Goal: Task Accomplishment & Management: Use online tool/utility

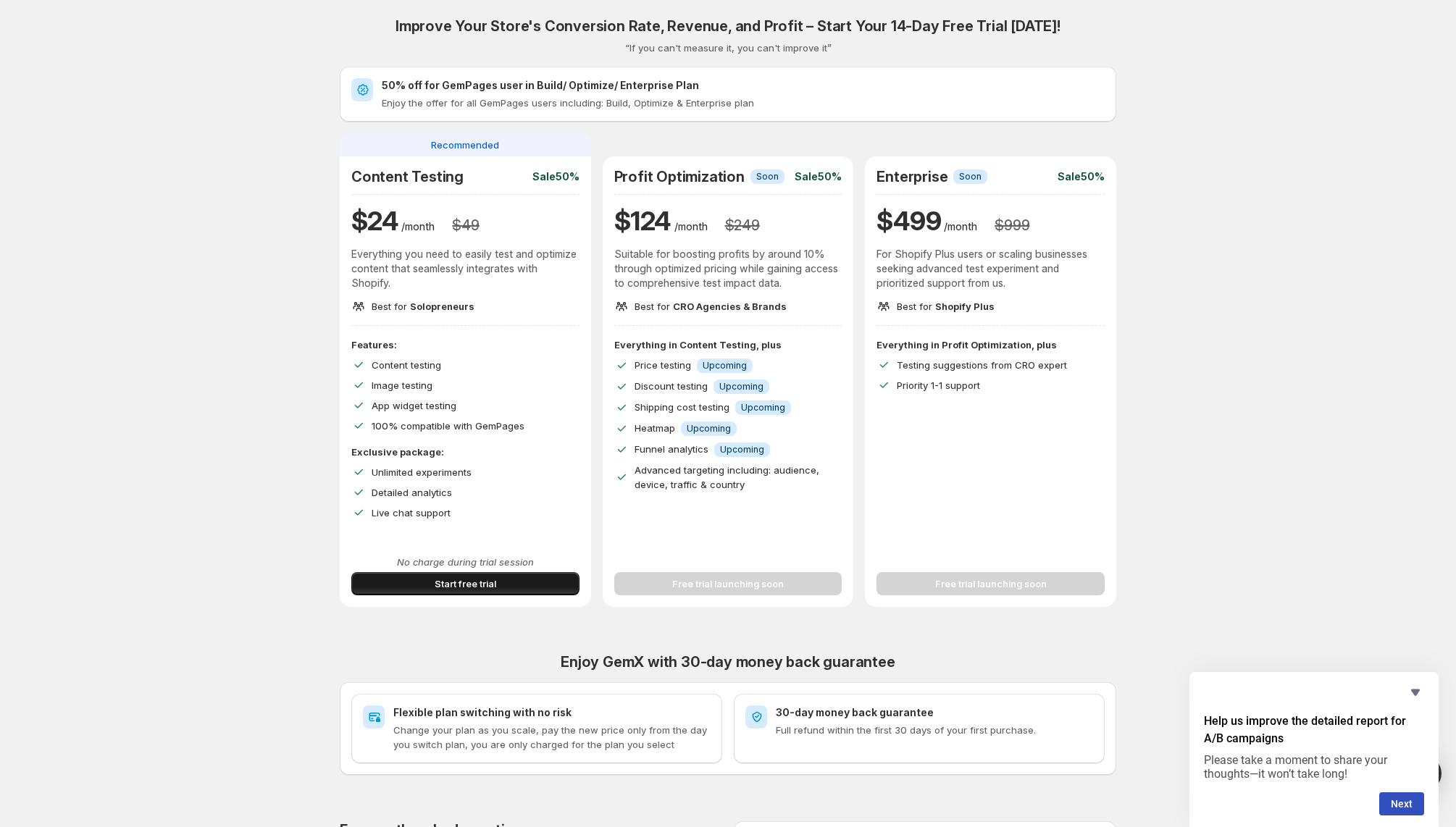
click at [485, 580] on span "Start free trial" at bounding box center [465, 583] width 61 height 14
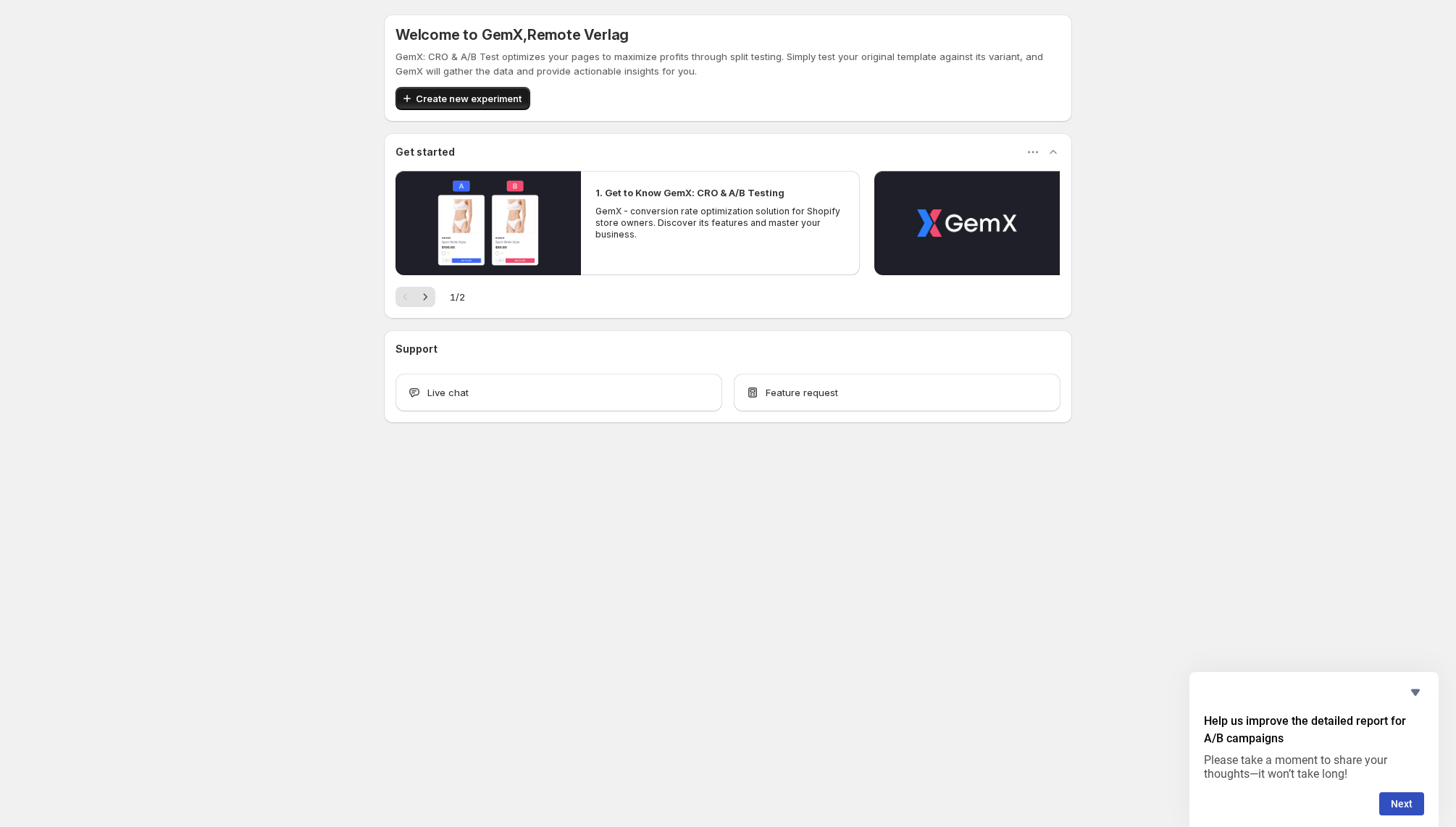
click at [470, 98] on span "Create new experiment" at bounding box center [468, 98] width 105 height 14
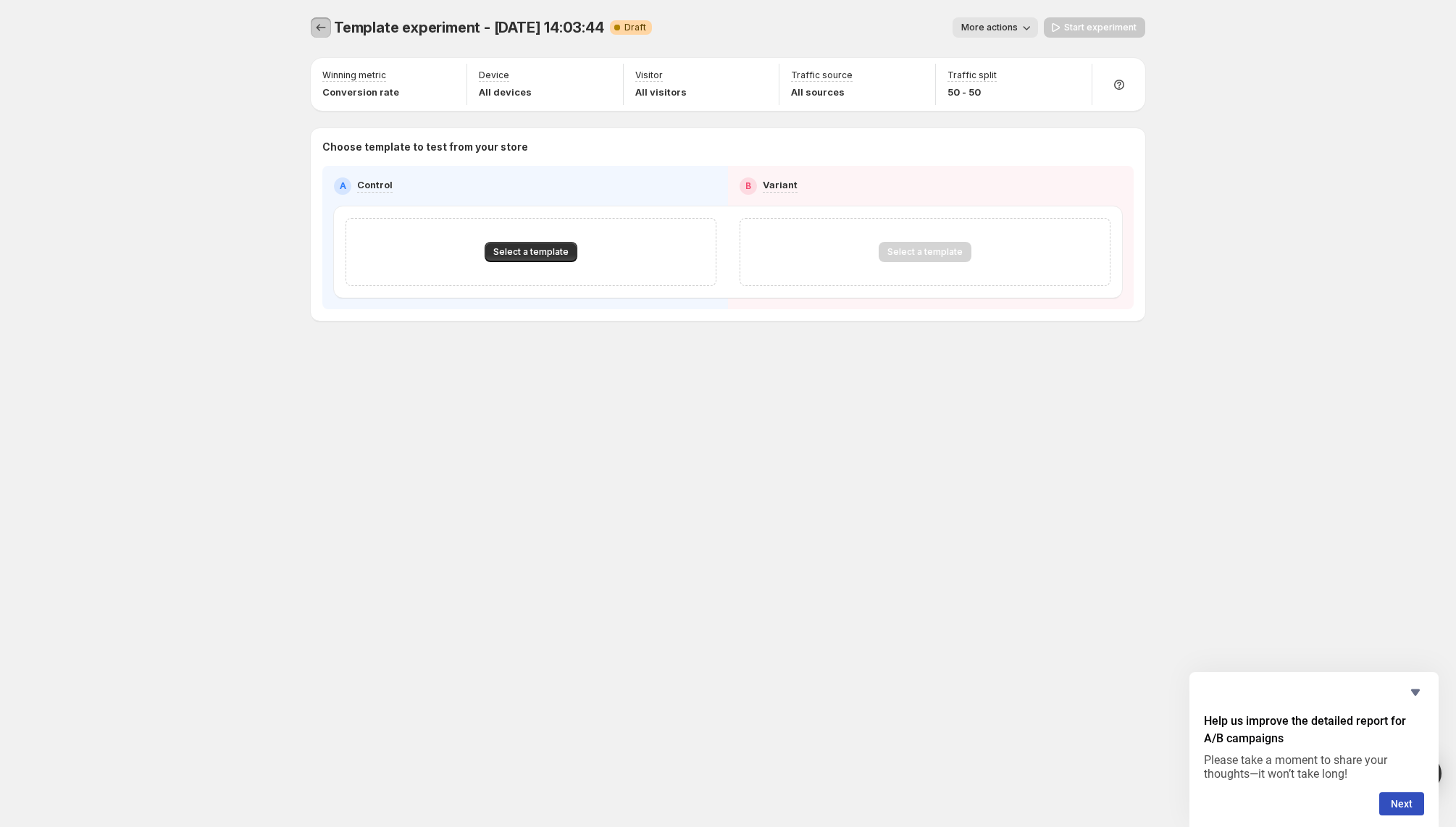
click at [316, 27] on icon "Experiments" at bounding box center [320, 27] width 14 height 14
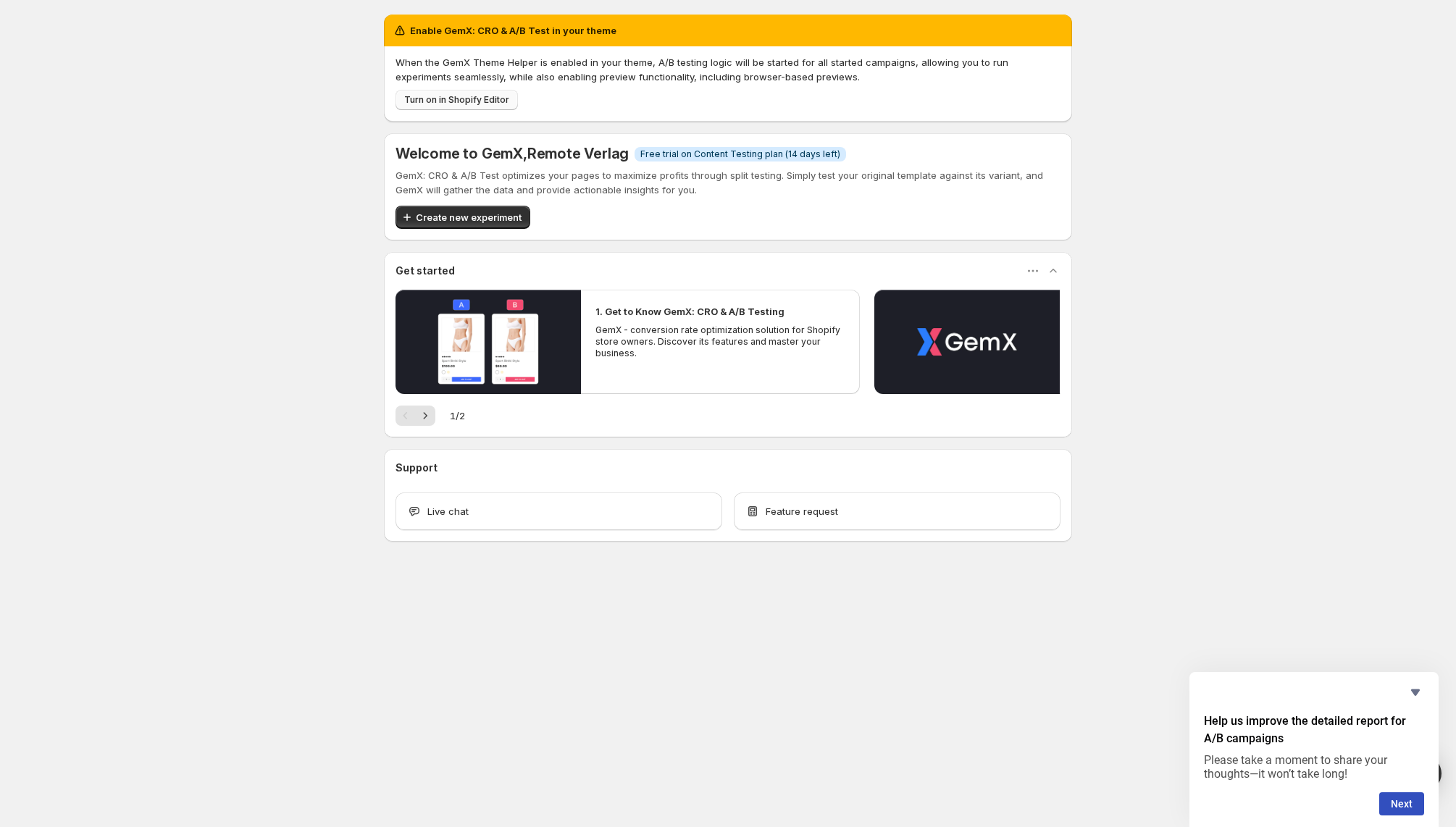
click at [478, 101] on span "Turn on in Shopify Editor" at bounding box center [456, 99] width 105 height 11
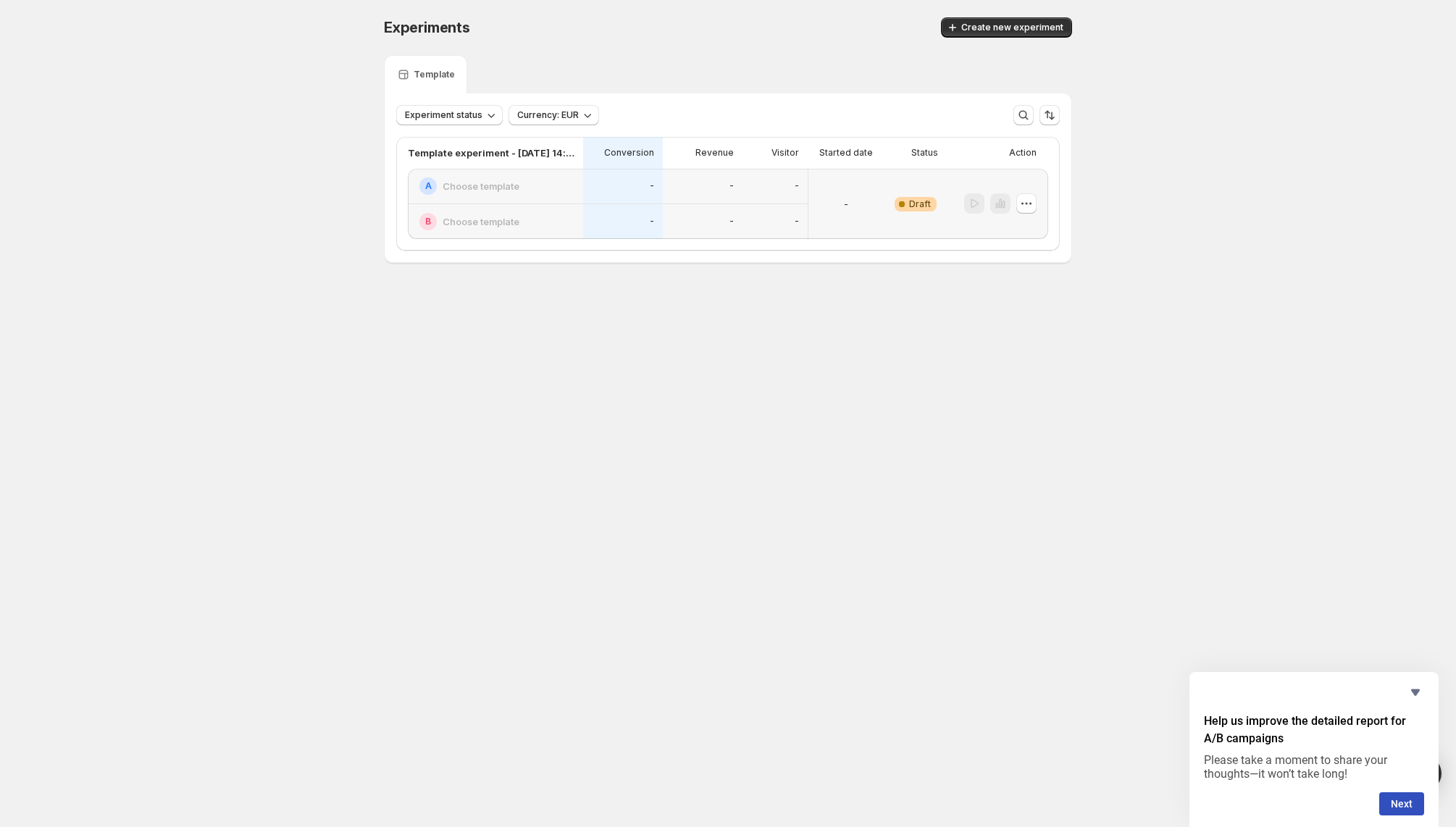
click at [497, 190] on h2 "Choose template" at bounding box center [481, 185] width 77 height 14
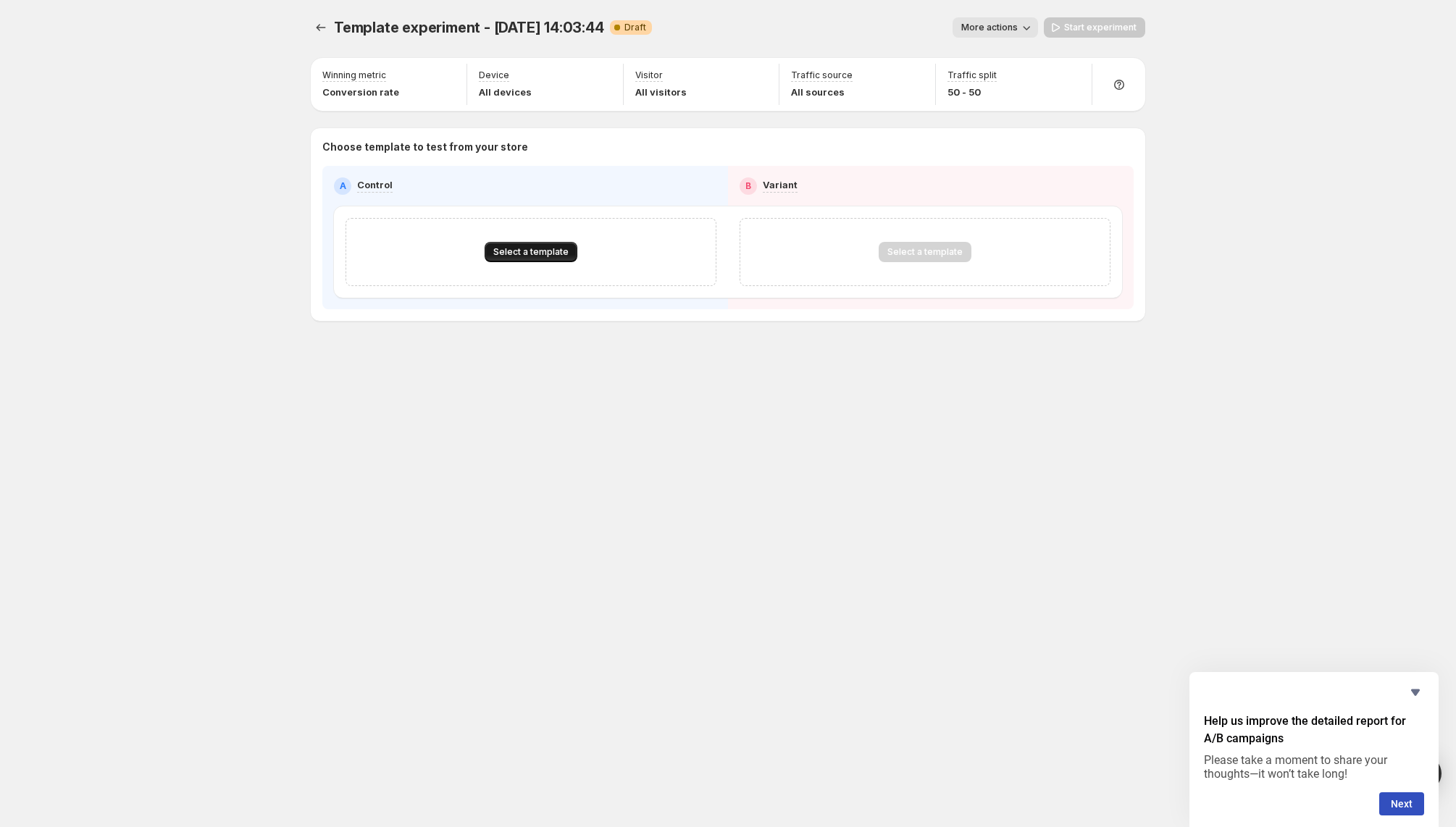
click at [560, 246] on span "Select a template" at bounding box center [531, 251] width 76 height 11
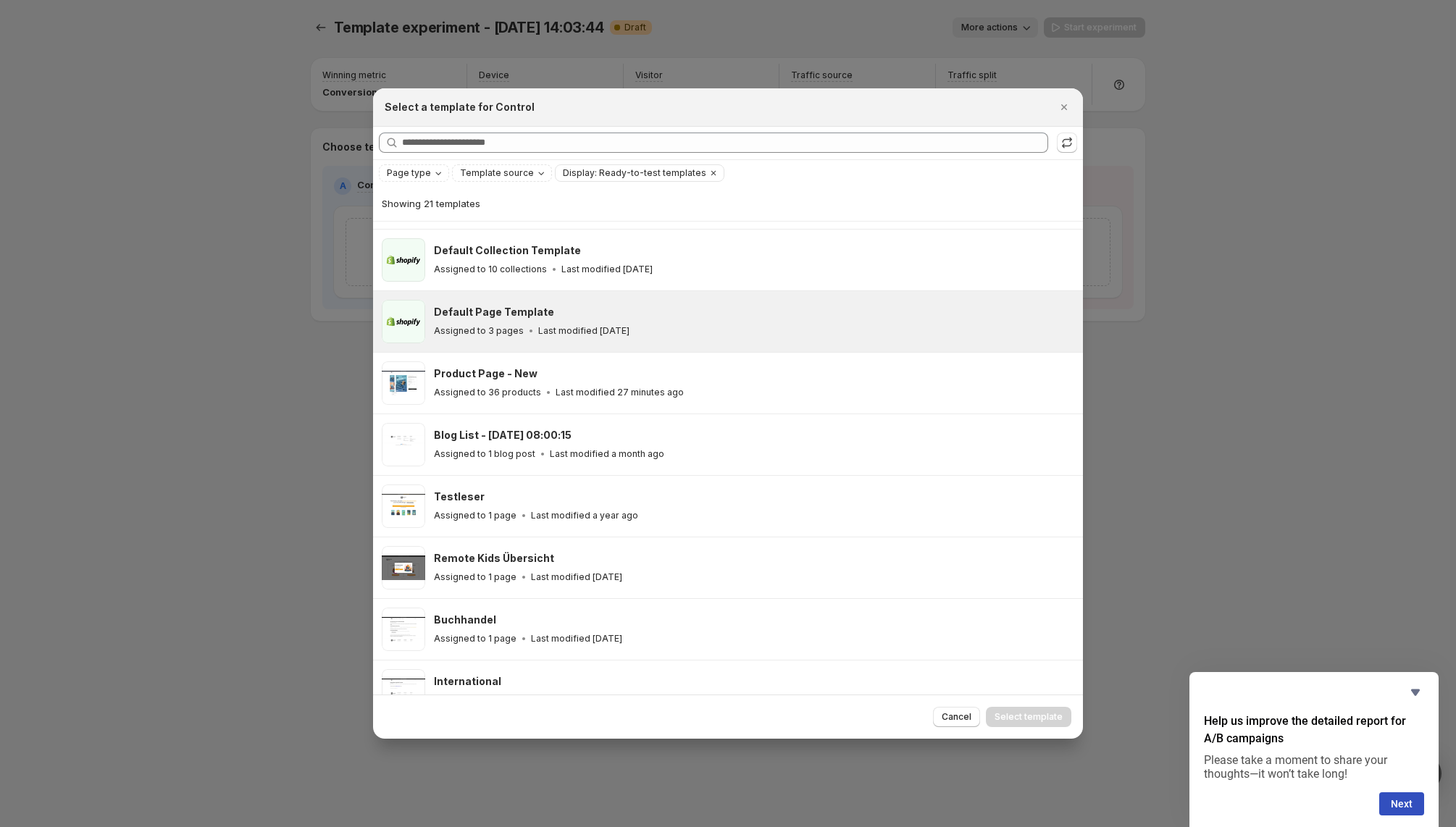
scroll to position [179, 0]
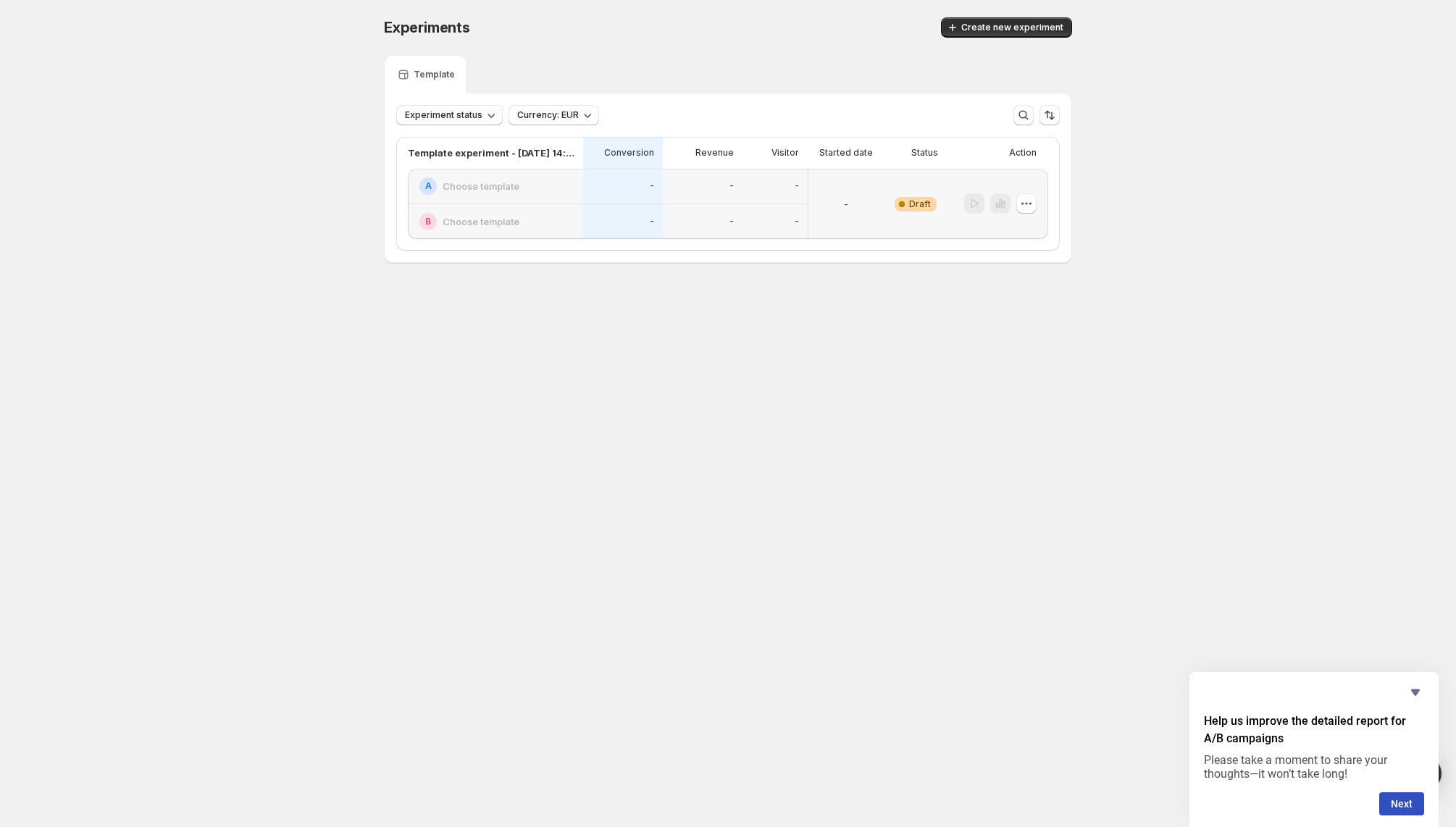
click at [834, 209] on div "-" at bounding box center [846, 203] width 64 height 53
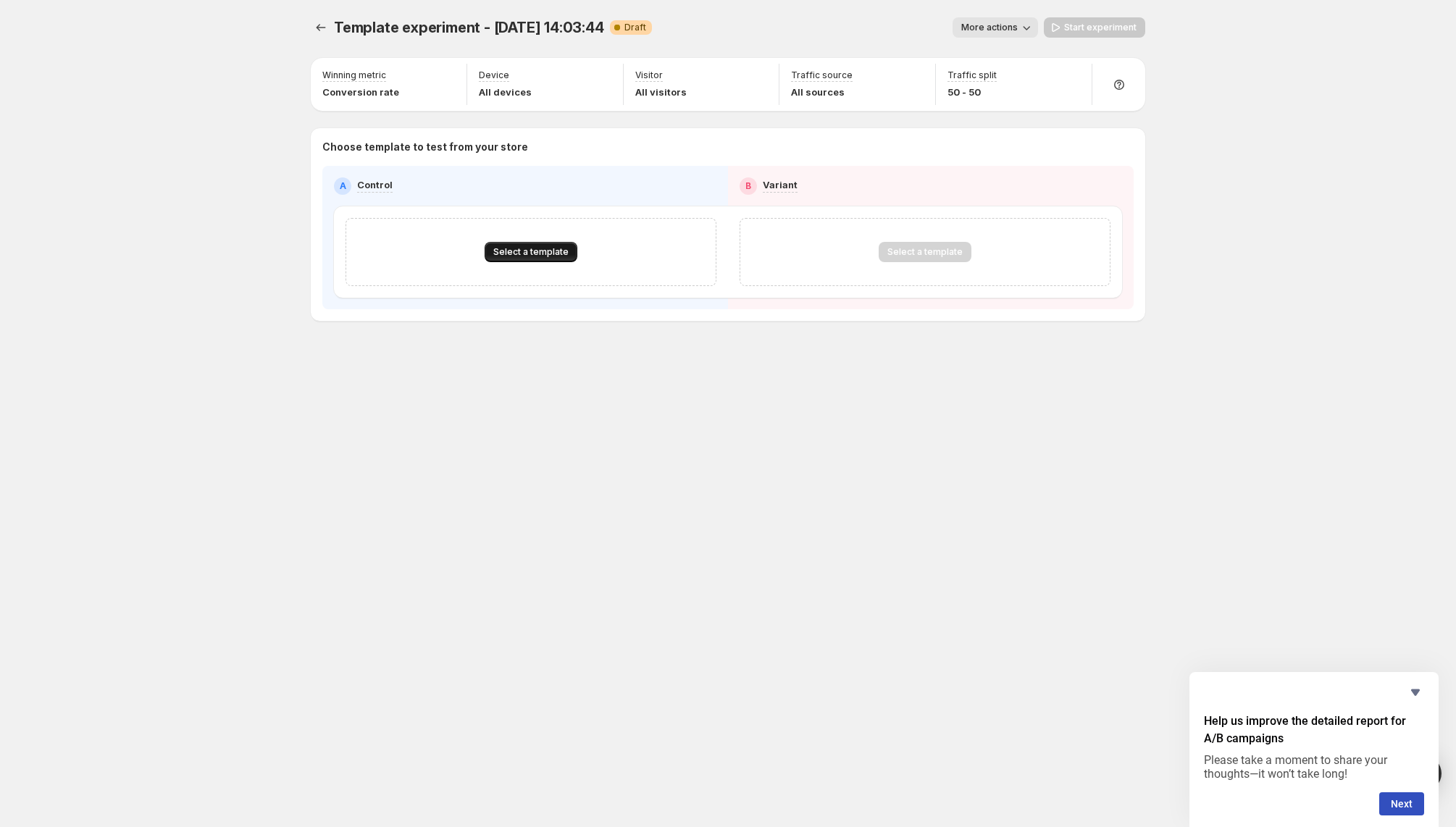
click at [552, 254] on span "Select a template" at bounding box center [531, 251] width 76 height 11
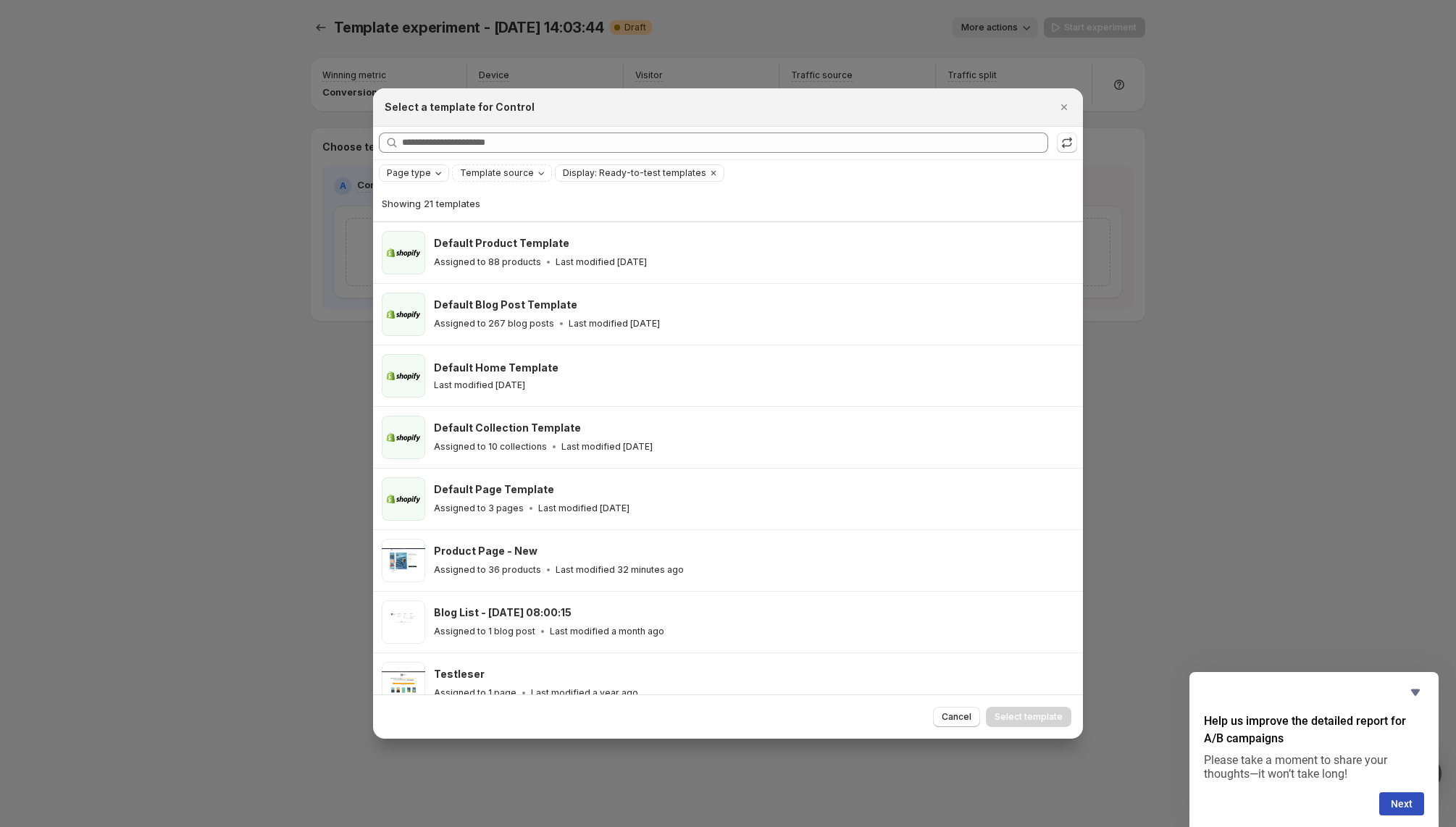
click at [433, 176] on icon "Page type" at bounding box center [437, 173] width 11 height 11
click at [431, 233] on span "Product page" at bounding box center [437, 234] width 61 height 11
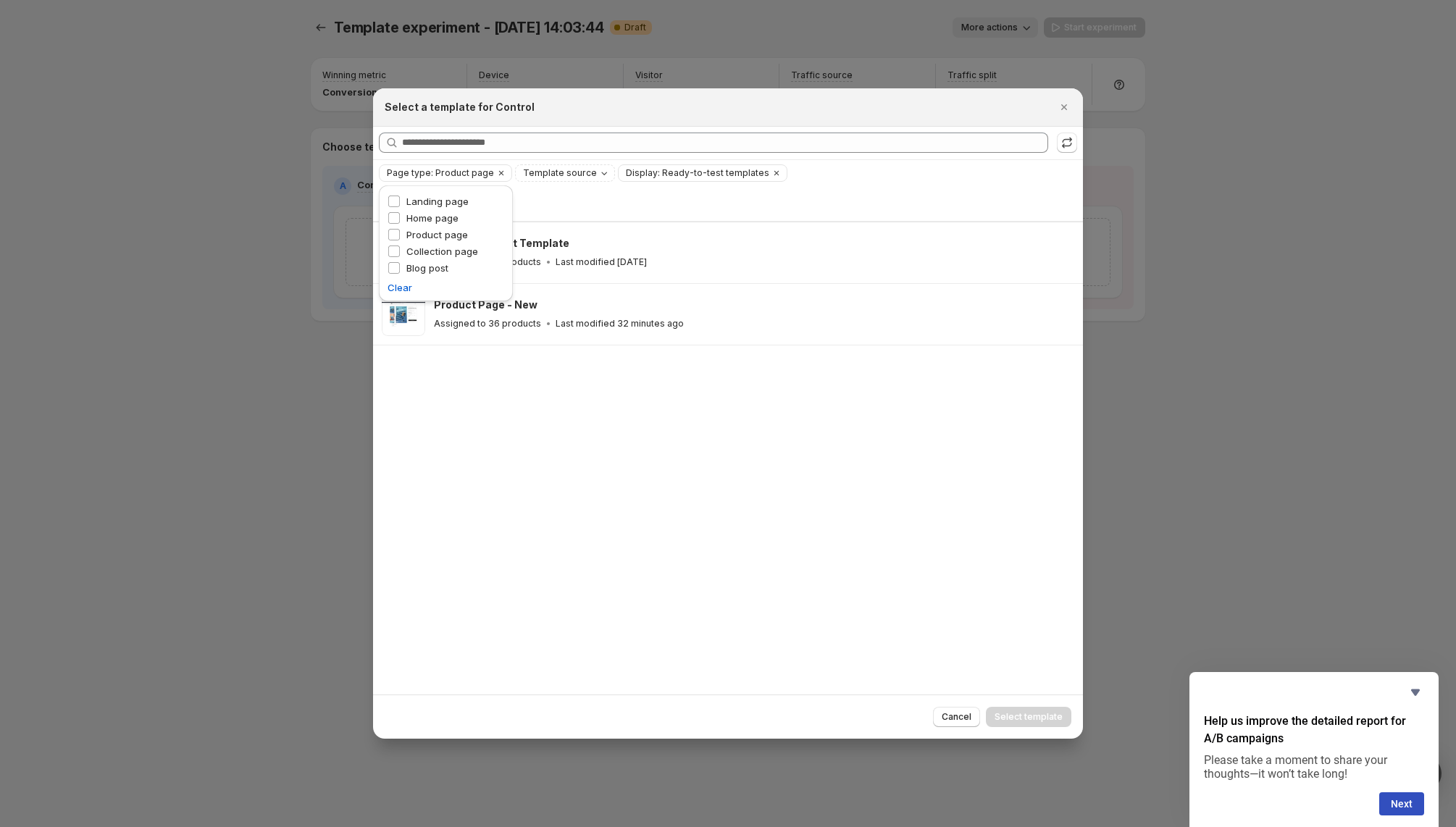
click at [868, 175] on div "Page type: Product page Template source Display: Ready-to-test templates Clear …" at bounding box center [728, 173] width 698 height 17
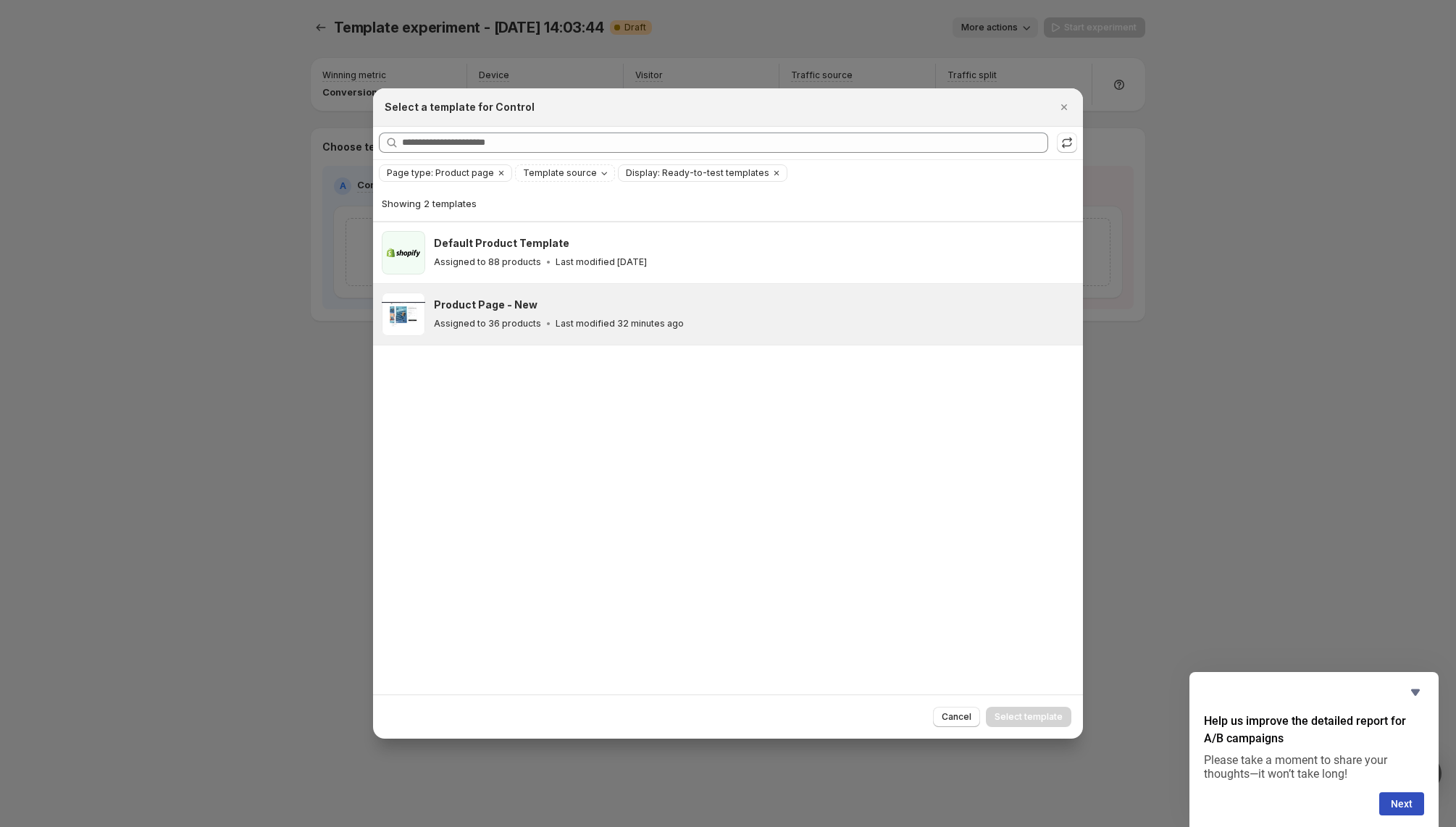
click at [610, 304] on div "Product Page - New" at bounding box center [752, 304] width 636 height 14
click at [1048, 711] on span "Select template" at bounding box center [1028, 716] width 68 height 11
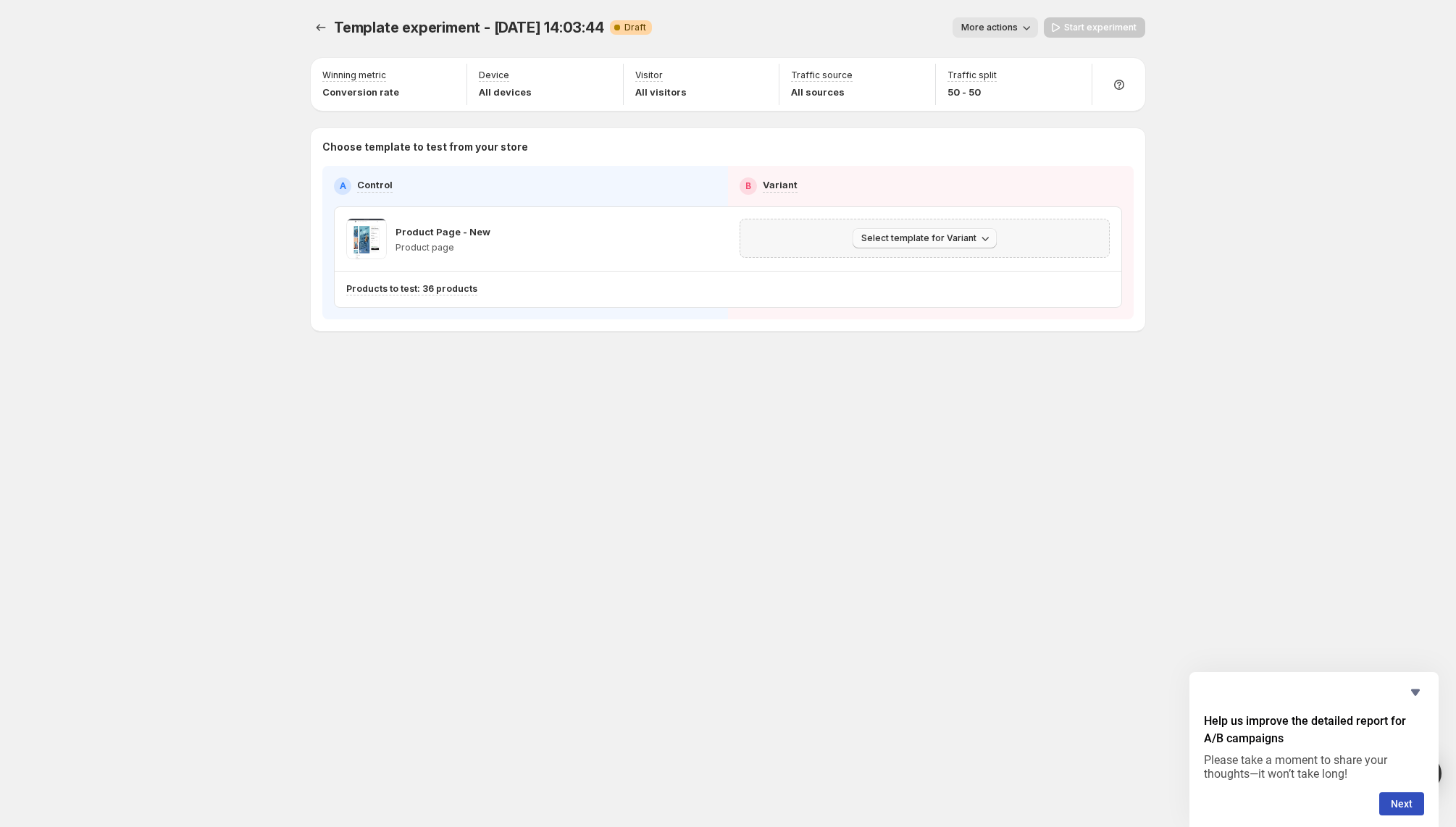
click at [942, 238] on span "Select template for Variant" at bounding box center [919, 238] width 115 height 11
click at [918, 265] on span "Select an existing template" at bounding box center [915, 267] width 123 height 11
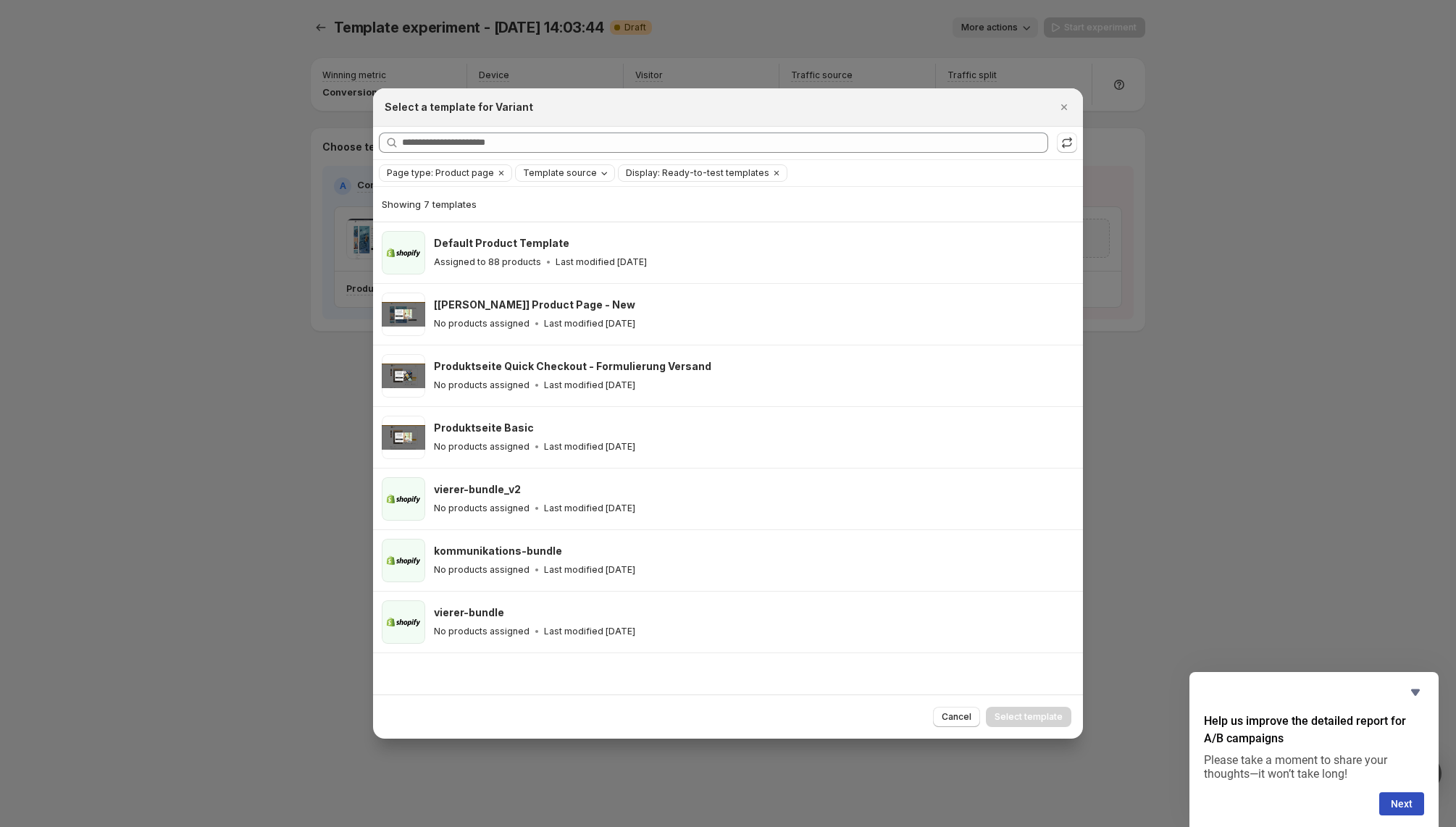
click at [582, 173] on span "Template source" at bounding box center [559, 173] width 74 height 11
click at [555, 219] on span "GemPages" at bounding box center [562, 218] width 49 height 11
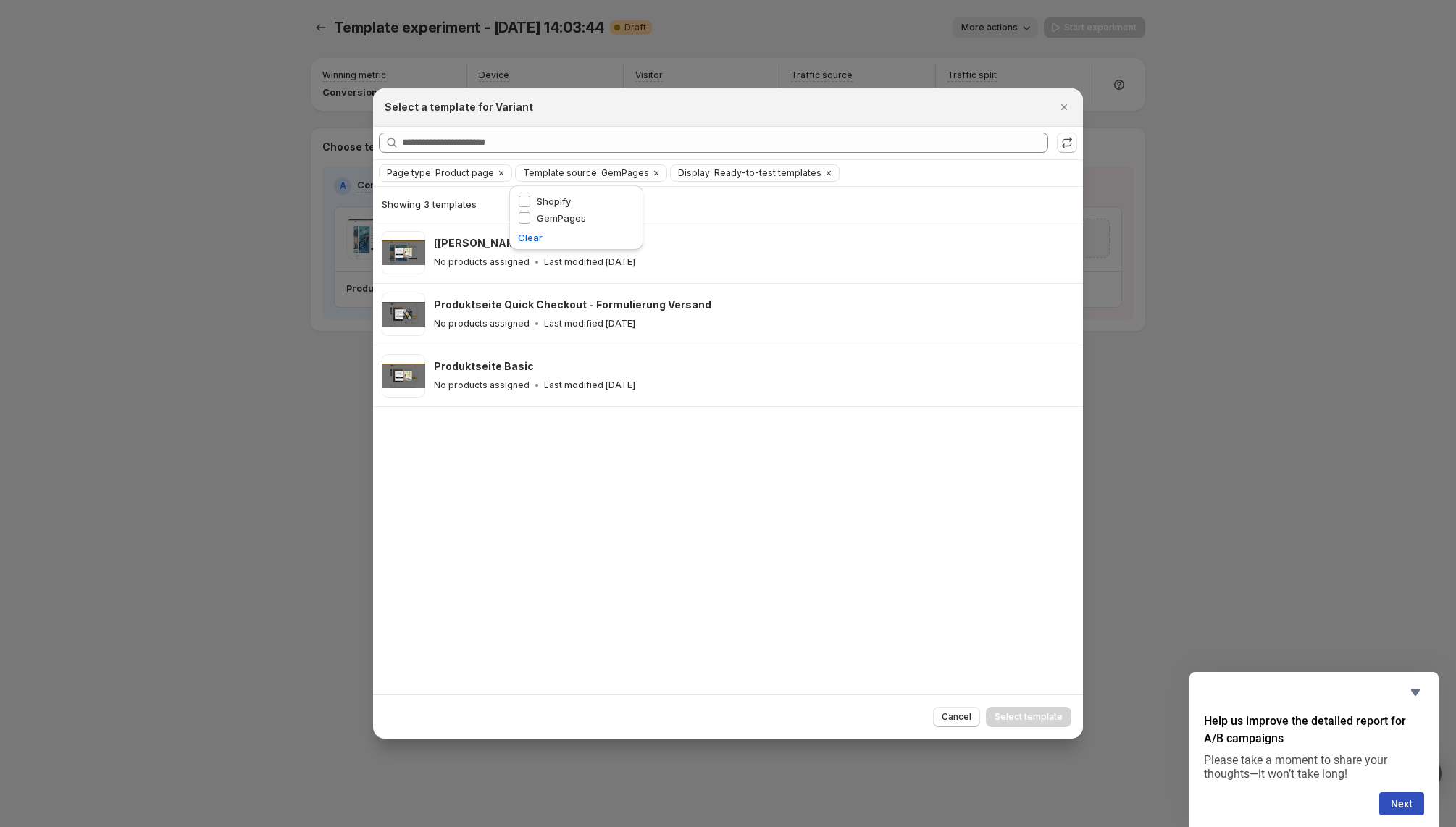
click at [621, 497] on div "Showing 3 templates [Tina GemPages] Product Page - New No products assigned Las…" at bounding box center [728, 440] width 710 height 508
click at [745, 571] on div "Showing 3 templates [Tina GemPages] Product Page - New No products assigned Las…" at bounding box center [728, 440] width 710 height 508
click at [1417, 695] on icon "Hide survey" at bounding box center [1415, 692] width 17 height 17
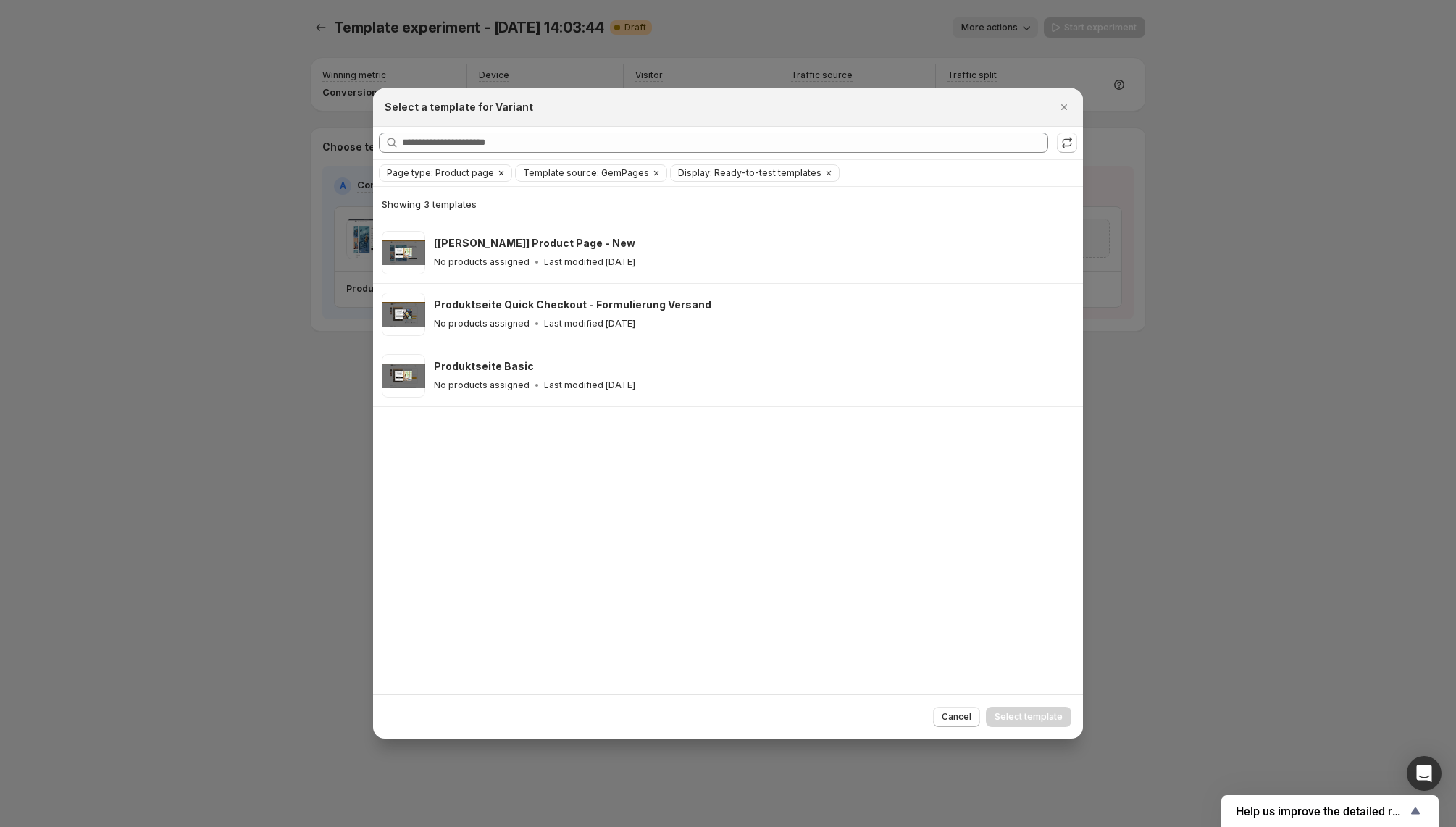
click at [499, 174] on icon "Clear" at bounding box center [501, 173] width 4 height 4
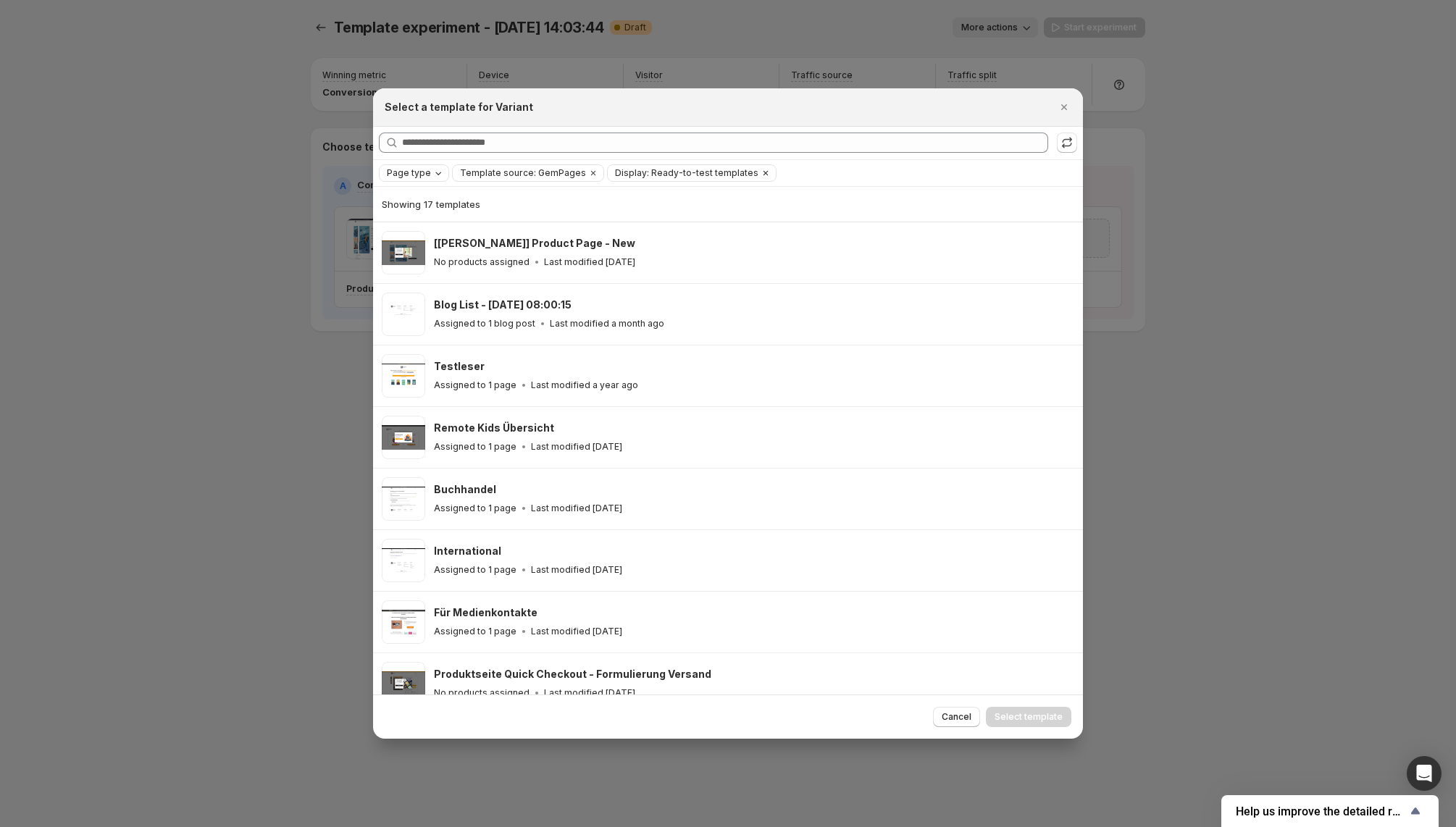
click at [718, 177] on span "Display: Ready-to-test templates" at bounding box center [686, 173] width 144 height 11
click at [737, 172] on span "Display: Ready-to-test templates" at bounding box center [686, 173] width 144 height 11
click at [760, 173] on icon "Clear" at bounding box center [765, 173] width 11 height 11
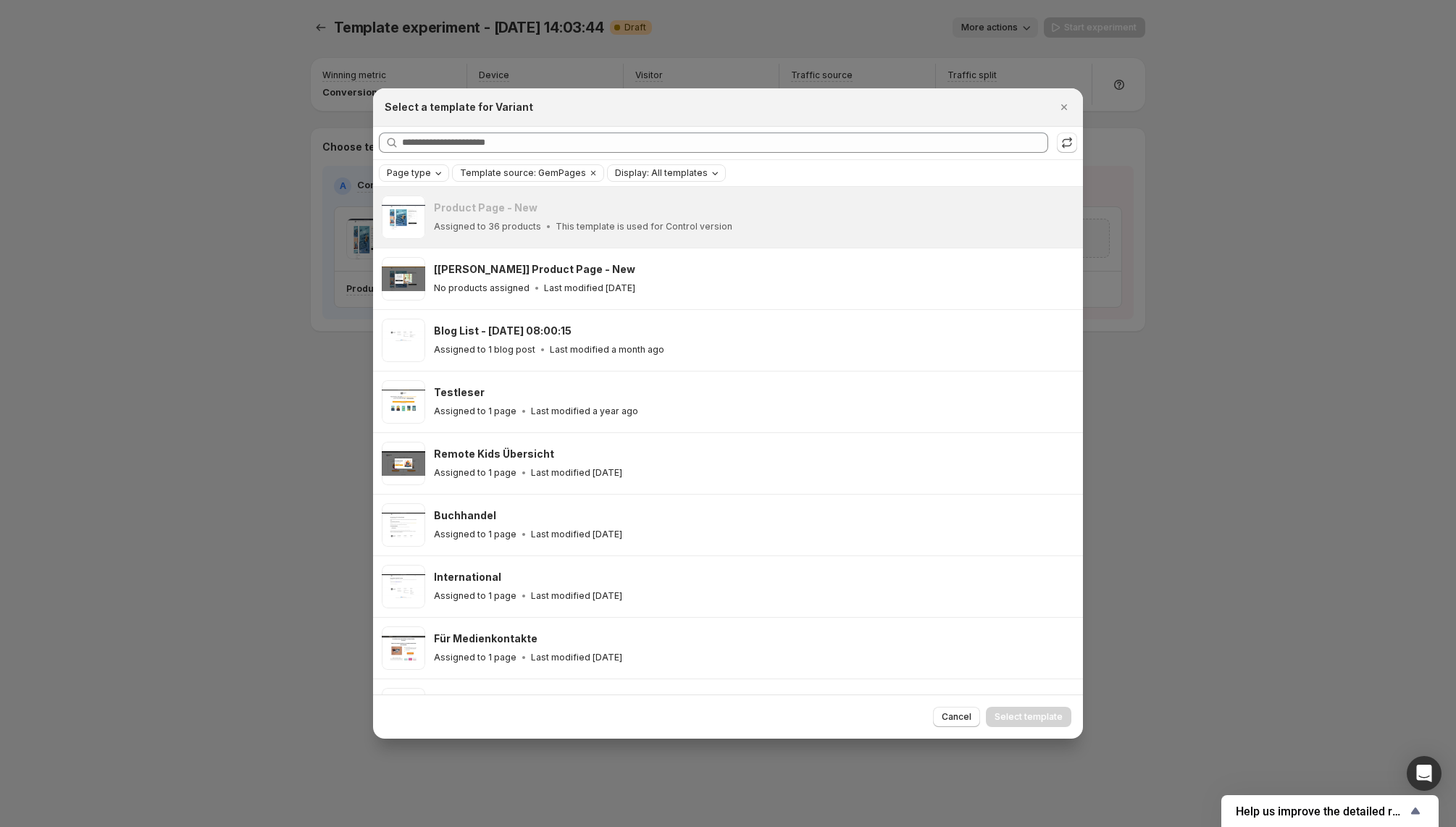
click at [437, 173] on icon "Page type" at bounding box center [437, 173] width 11 height 11
click at [430, 234] on span "Product page" at bounding box center [437, 234] width 61 height 11
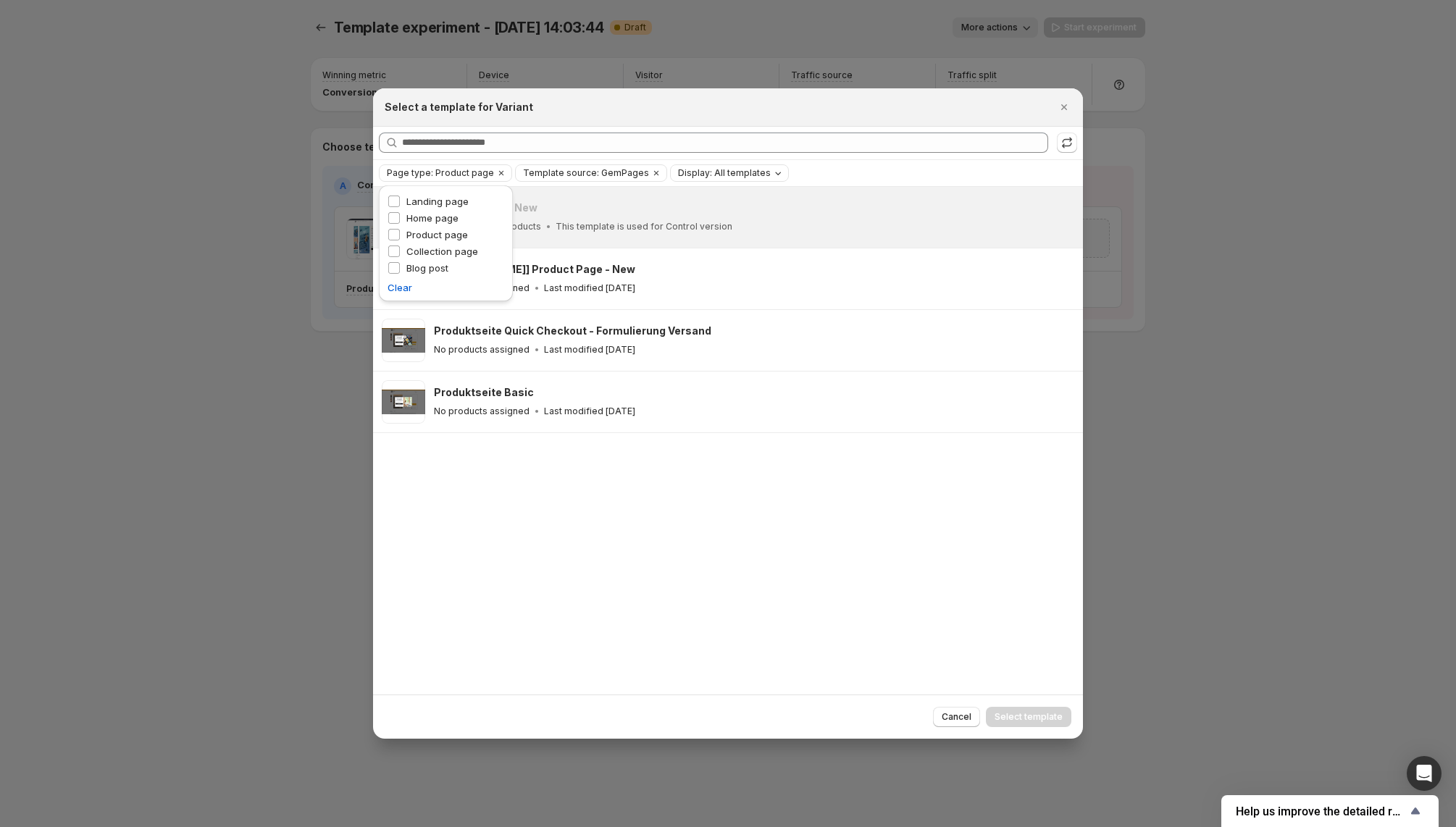
click at [660, 521] on div "Product Page - New Assigned to 36 products This template is used for Control ve…" at bounding box center [728, 440] width 710 height 508
click at [1063, 106] on icon "Close" at bounding box center [1063, 107] width 14 height 14
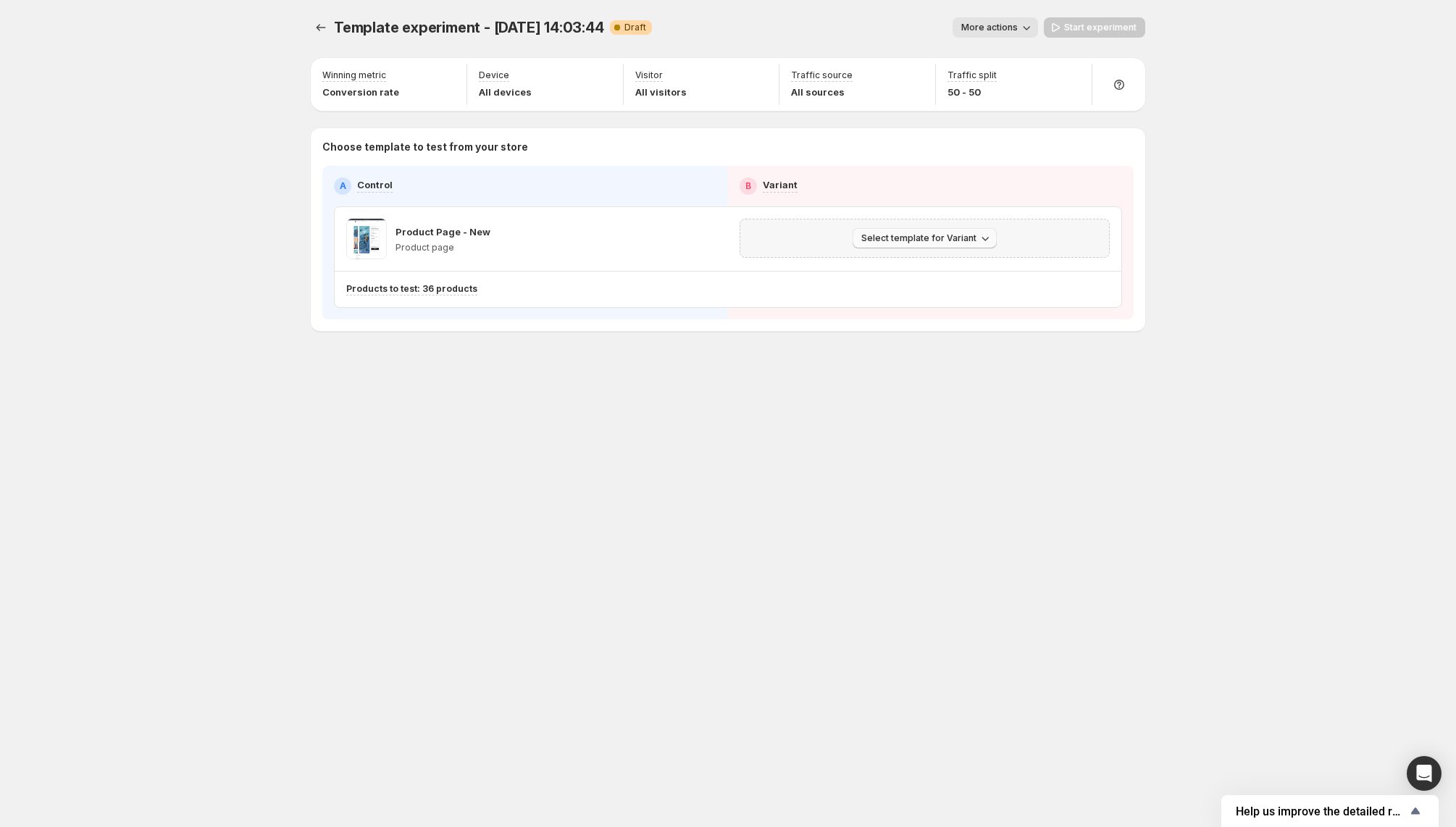
click at [965, 237] on span "Select template for Variant" at bounding box center [919, 238] width 115 height 11
click at [931, 297] on span "Create Variant based on Control" at bounding box center [927, 292] width 148 height 11
click at [1032, 27] on icon "button" at bounding box center [1026, 27] width 14 height 14
click at [1030, 25] on icon "button" at bounding box center [1026, 27] width 14 height 14
click at [1026, 26] on icon "button" at bounding box center [1019, 27] width 14 height 14
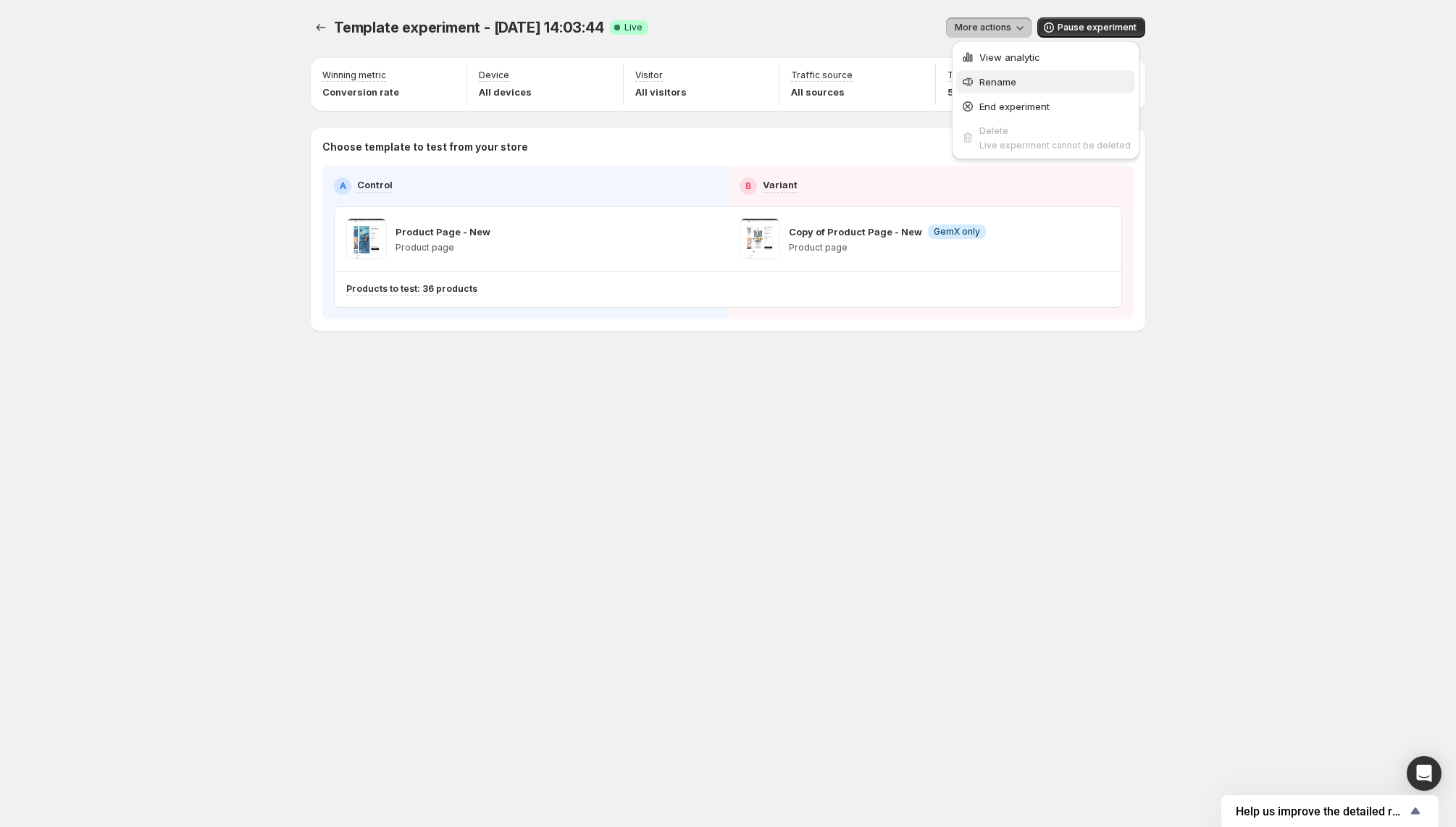
click at [1031, 80] on span "Rename" at bounding box center [1054, 82] width 151 height 14
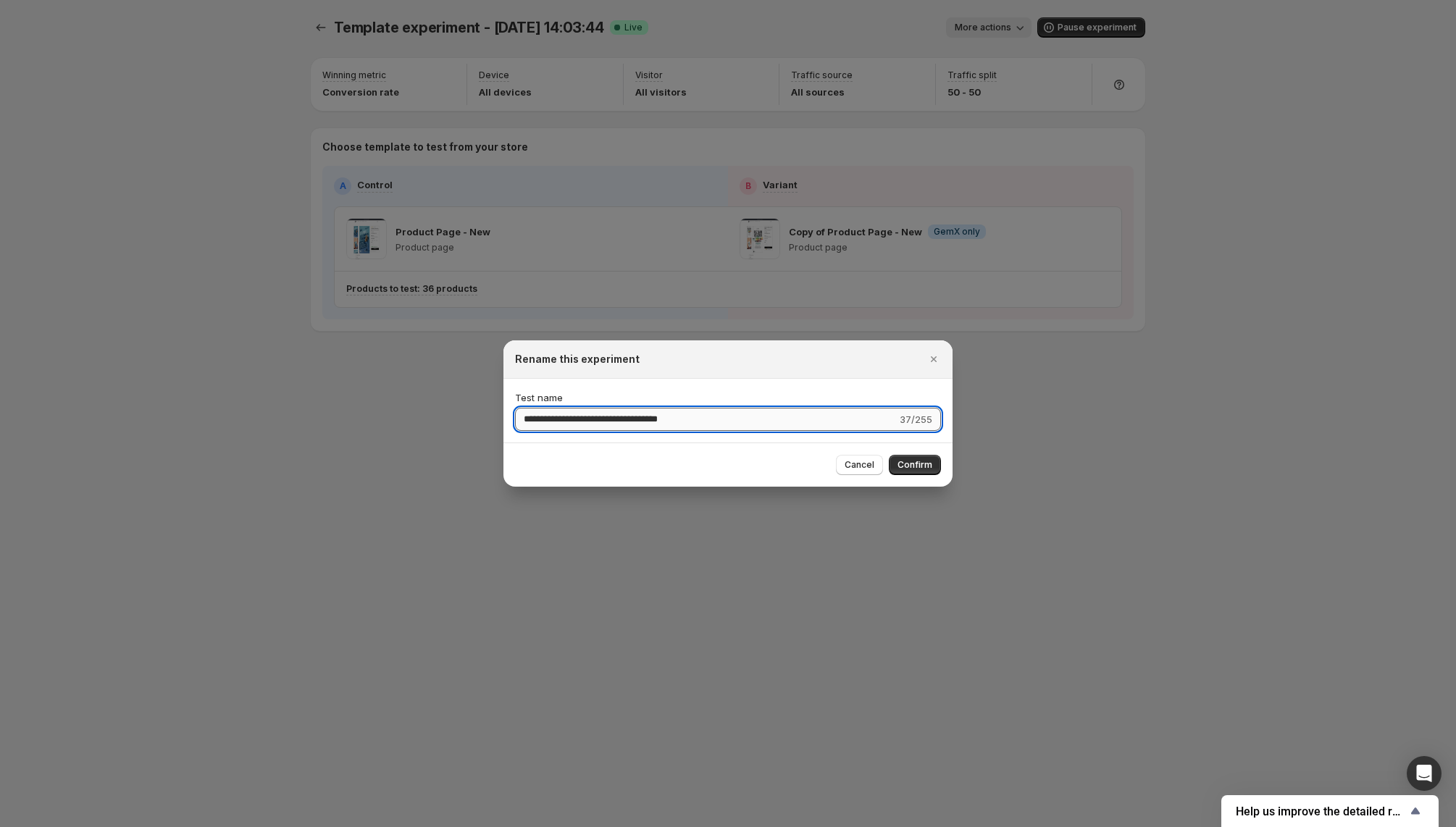
click at [633, 415] on input "**********" at bounding box center [706, 419] width 381 height 23
drag, startPoint x: 618, startPoint y: 416, endPoint x: 497, endPoint y: 422, distance: 121.1
click at [497, 826] on div "**********" at bounding box center [728, 827] width 1456 height 0
type input "**********"
click at [918, 458] on button "Confirm" at bounding box center [915, 464] width 52 height 20
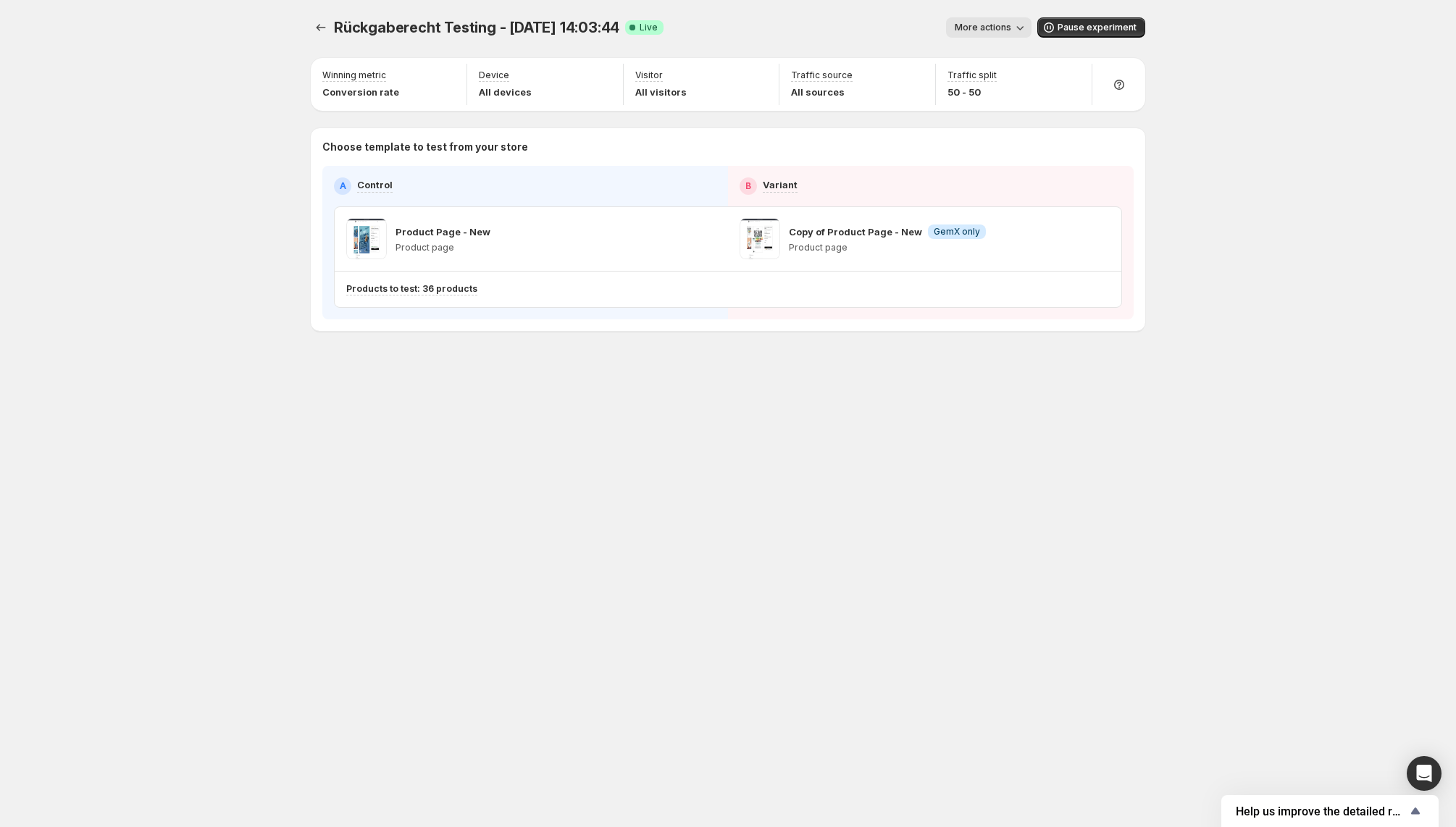
click at [480, 23] on span "Rückgaberecht Testing - Oct 1, 14:03:44" at bounding box center [476, 27] width 286 height 17
click at [982, 23] on span "More actions" at bounding box center [983, 27] width 57 height 11
click at [1004, 75] on span "Rename" at bounding box center [1054, 82] width 151 height 14
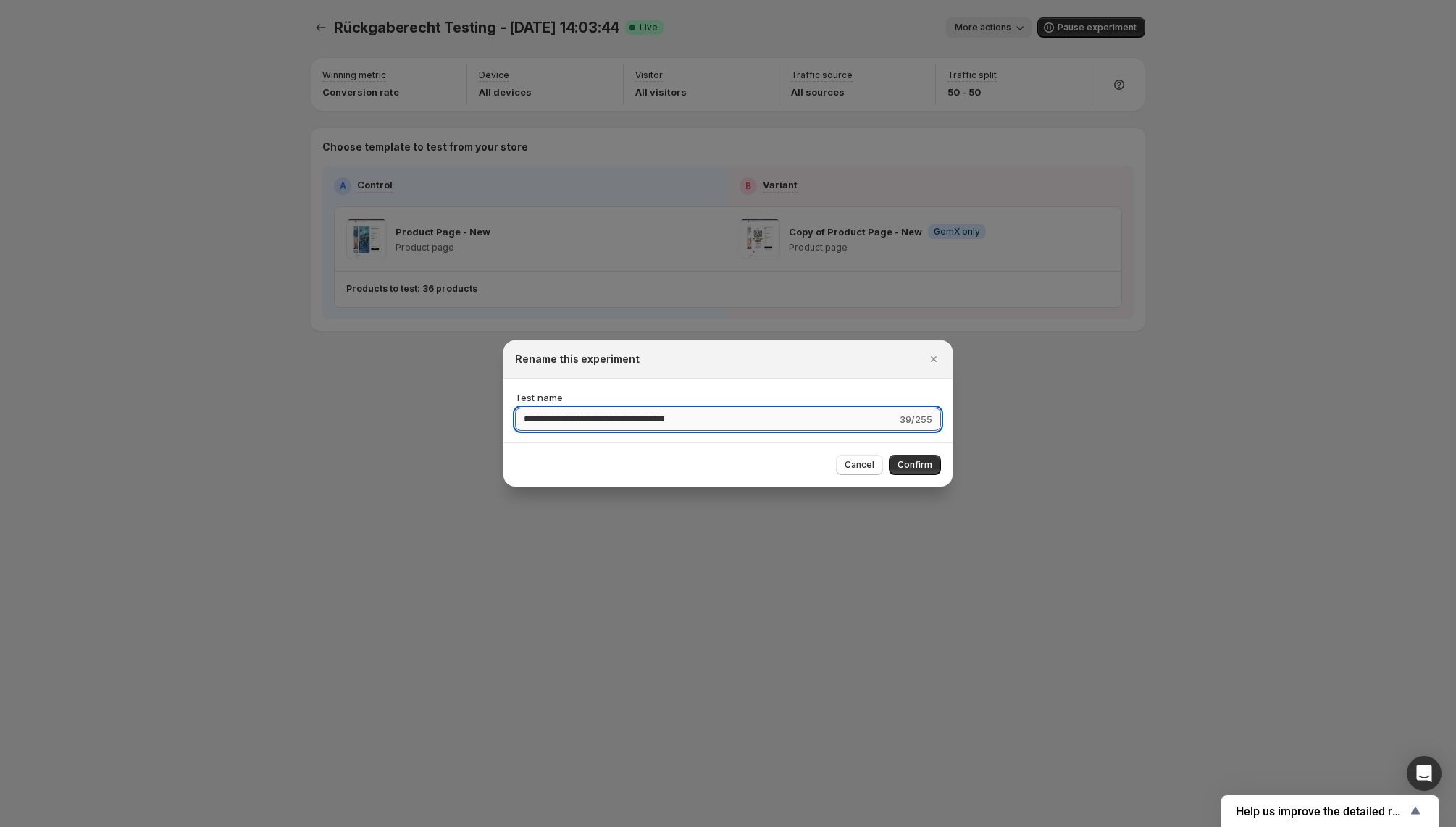
click at [605, 414] on input "**********" at bounding box center [706, 419] width 381 height 23
click at [523, 417] on input "**********" at bounding box center [707, 419] width 384 height 23
click at [630, 422] on input "**********" at bounding box center [706, 419] width 381 height 23
type input "**********"
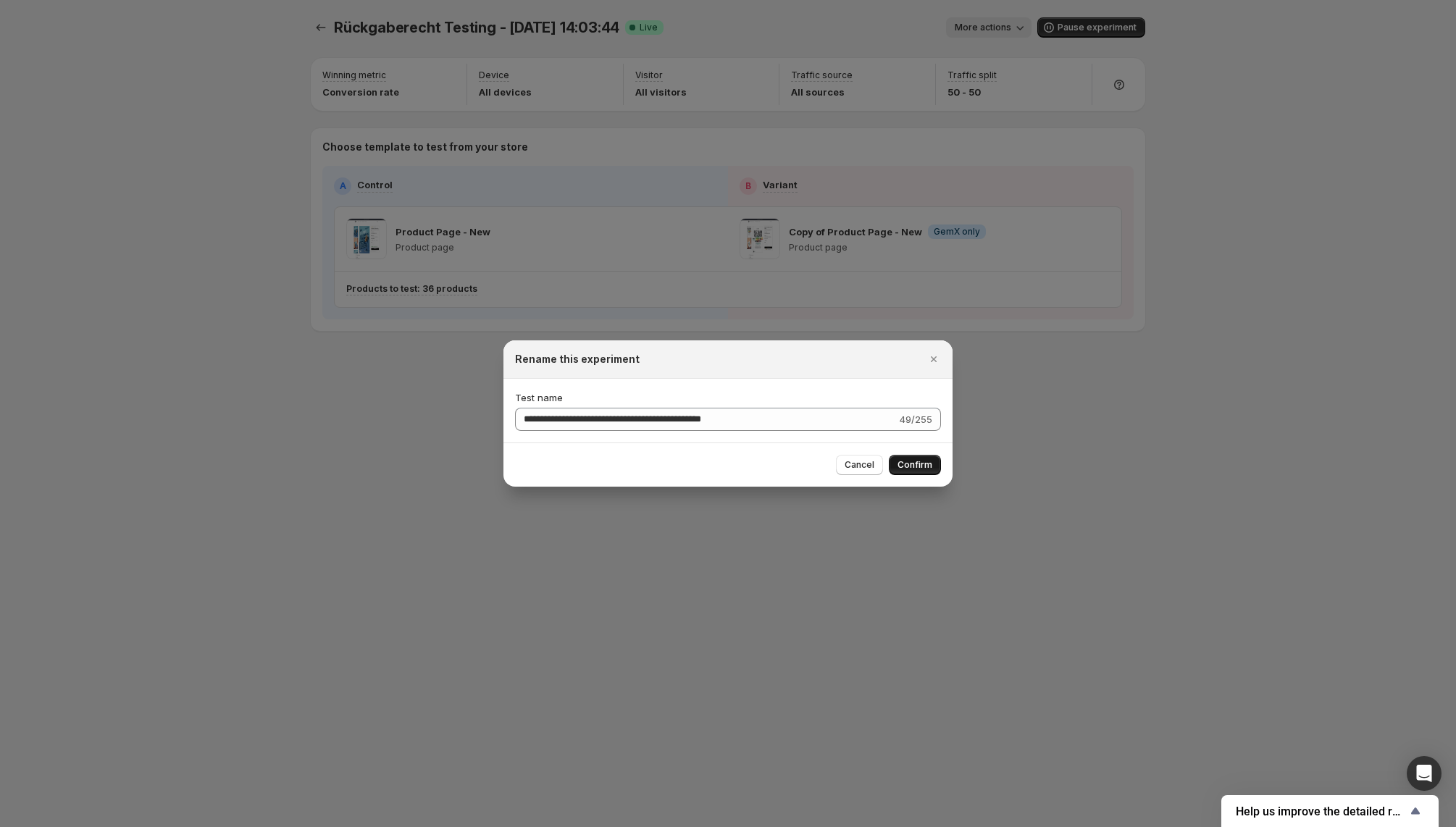
click at [911, 466] on span "Confirm" at bounding box center [915, 464] width 34 height 11
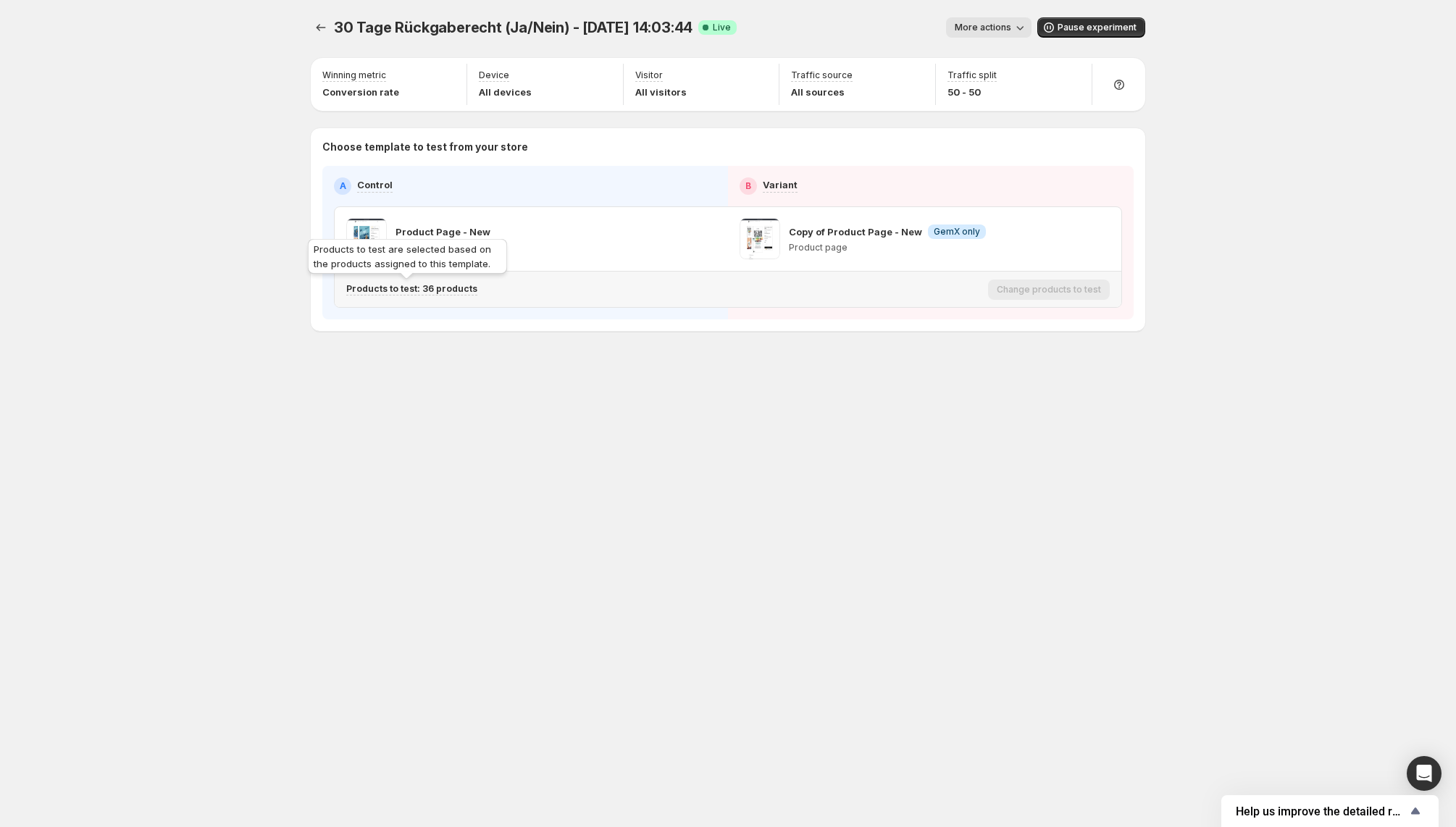
click at [454, 287] on p "Products to test: 36 products" at bounding box center [411, 289] width 131 height 11
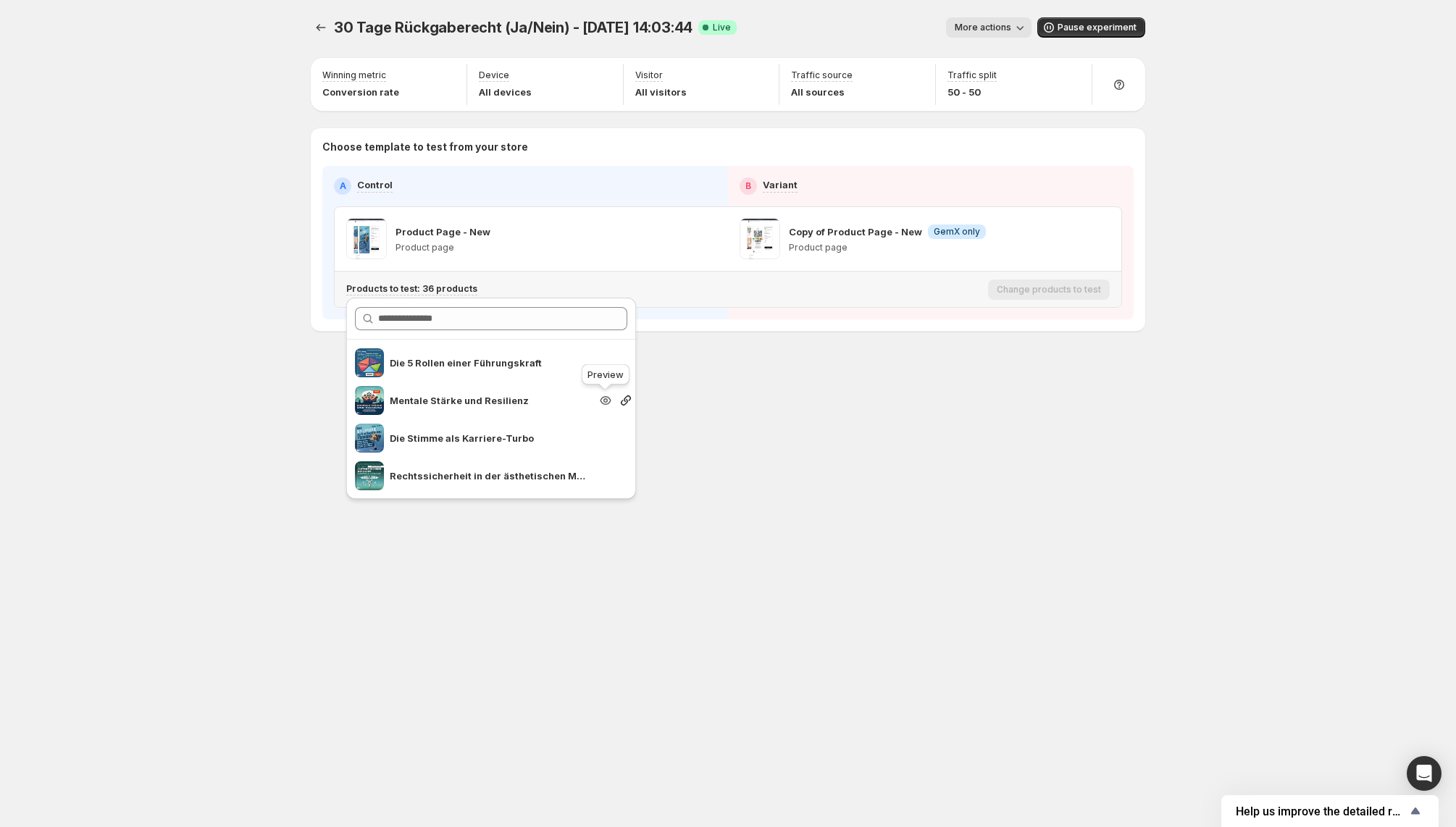
click at [609, 398] on icon "Search for and select a customer segment" at bounding box center [605, 400] width 14 height 14
click at [927, 465] on div "30 Tage Rückgaberecht (Ja/Nein) - Oct 1, 14:03:44. This page is ready 30 Tage R…" at bounding box center [728, 414] width 869 height 827
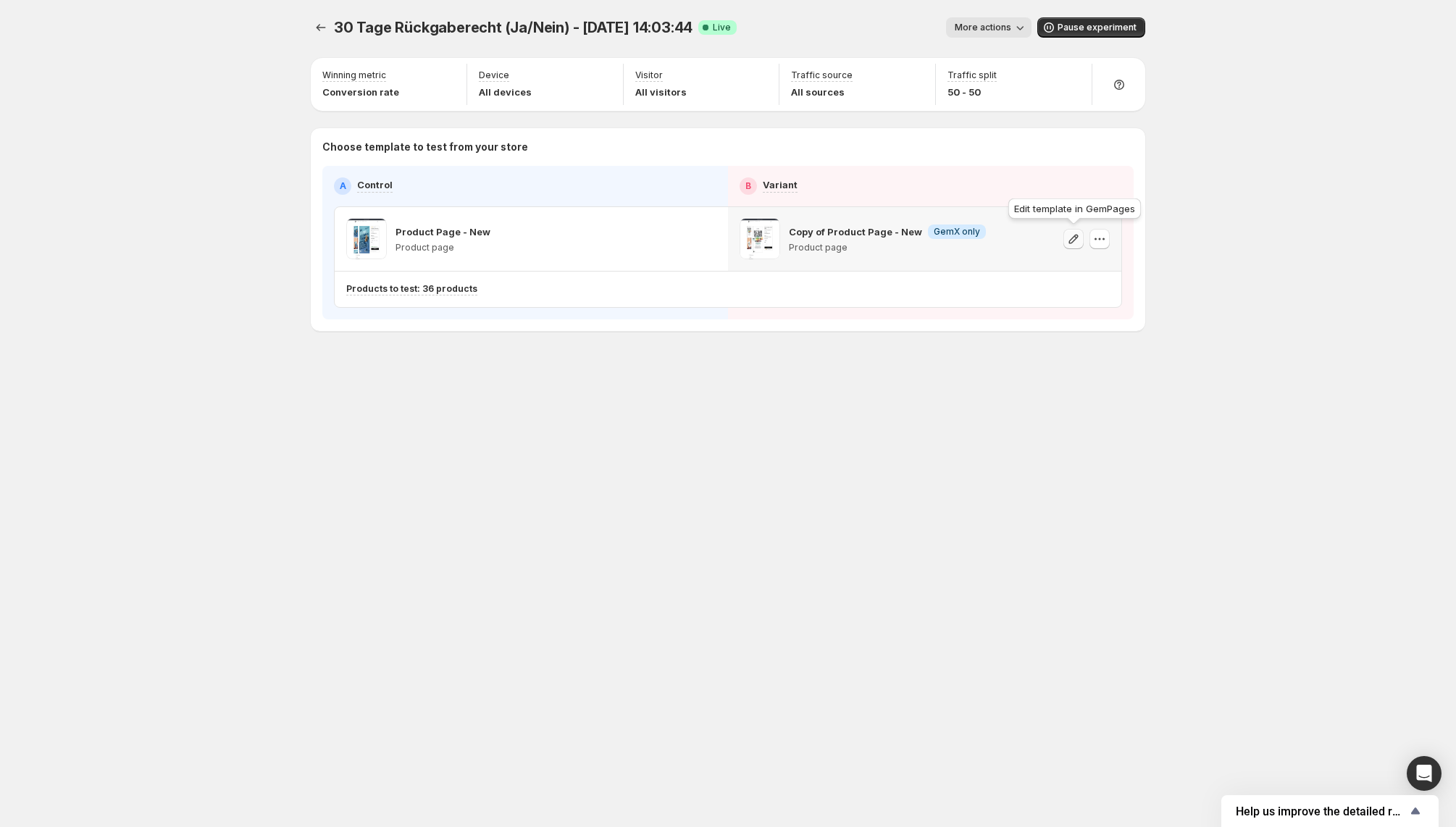
click at [1078, 240] on icon "button" at bounding box center [1073, 239] width 14 height 14
click at [1100, 239] on icon "button" at bounding box center [1099, 239] width 14 height 14
click at [1228, 195] on div "30 Tage Rückgaberecht (Ja/Nein) - Oct 1, 14:03:44. This page is ready 30 Tage R…" at bounding box center [728, 414] width 1456 height 827
click at [713, 240] on icon "button" at bounding box center [706, 239] width 14 height 14
click at [540, 491] on div "30 Tage Rückgaberecht (Ja/Nein) - Oct 1, 14:03:44. This page is ready 30 Tage R…" at bounding box center [728, 414] width 869 height 827
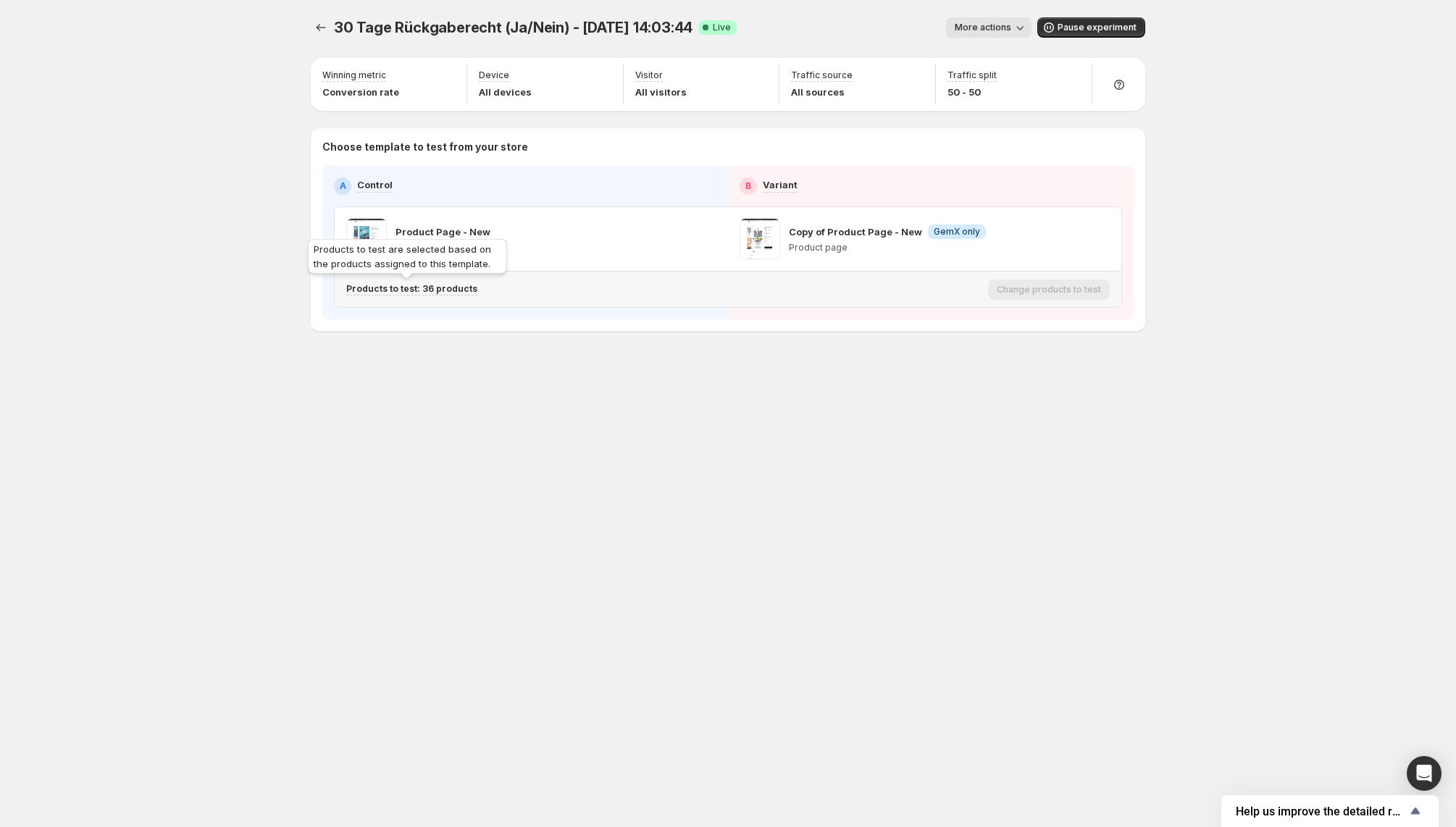
click at [440, 287] on p "Products to test: 36 products" at bounding box center [411, 289] width 131 height 11
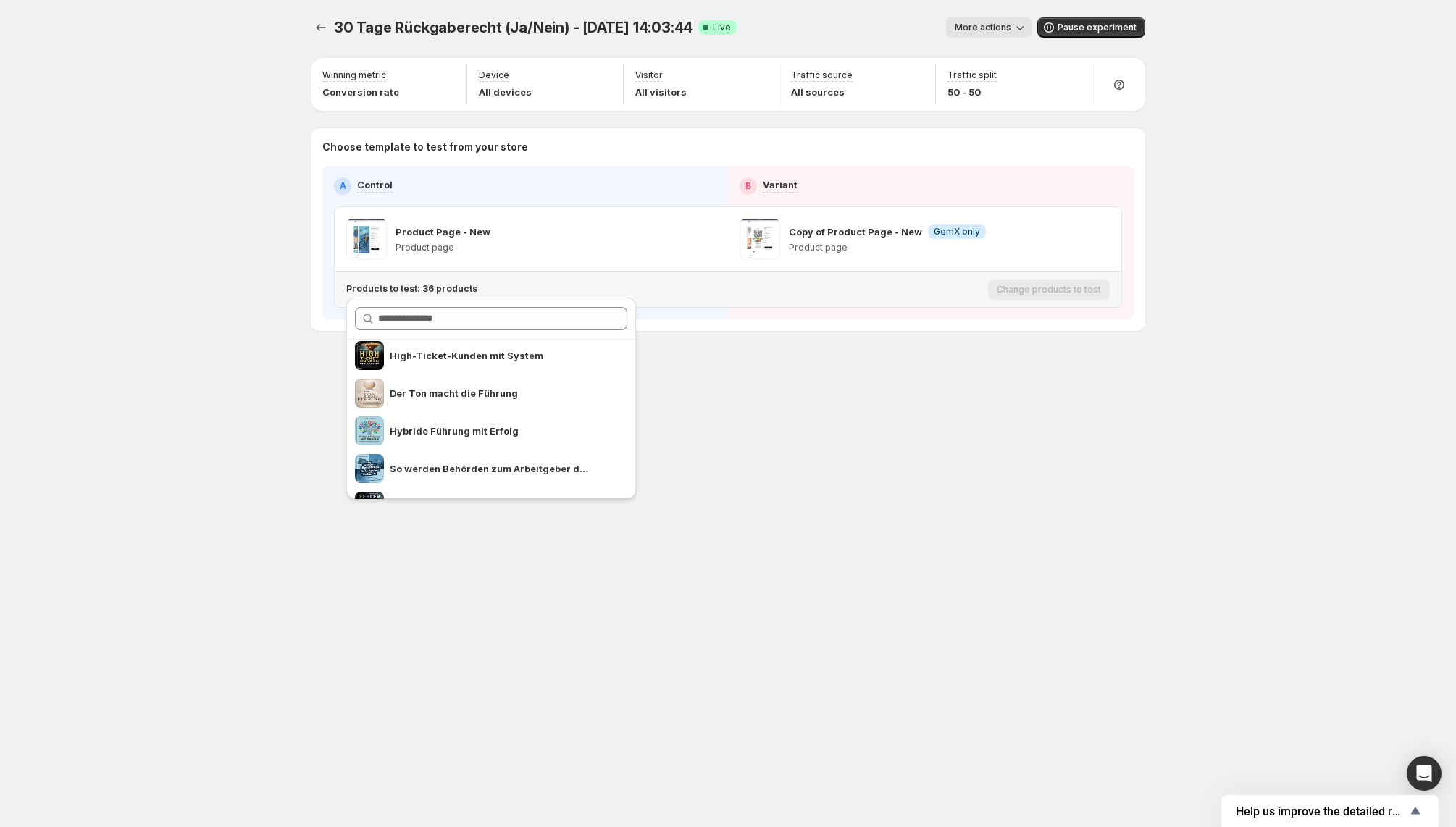
scroll to position [1205, 0]
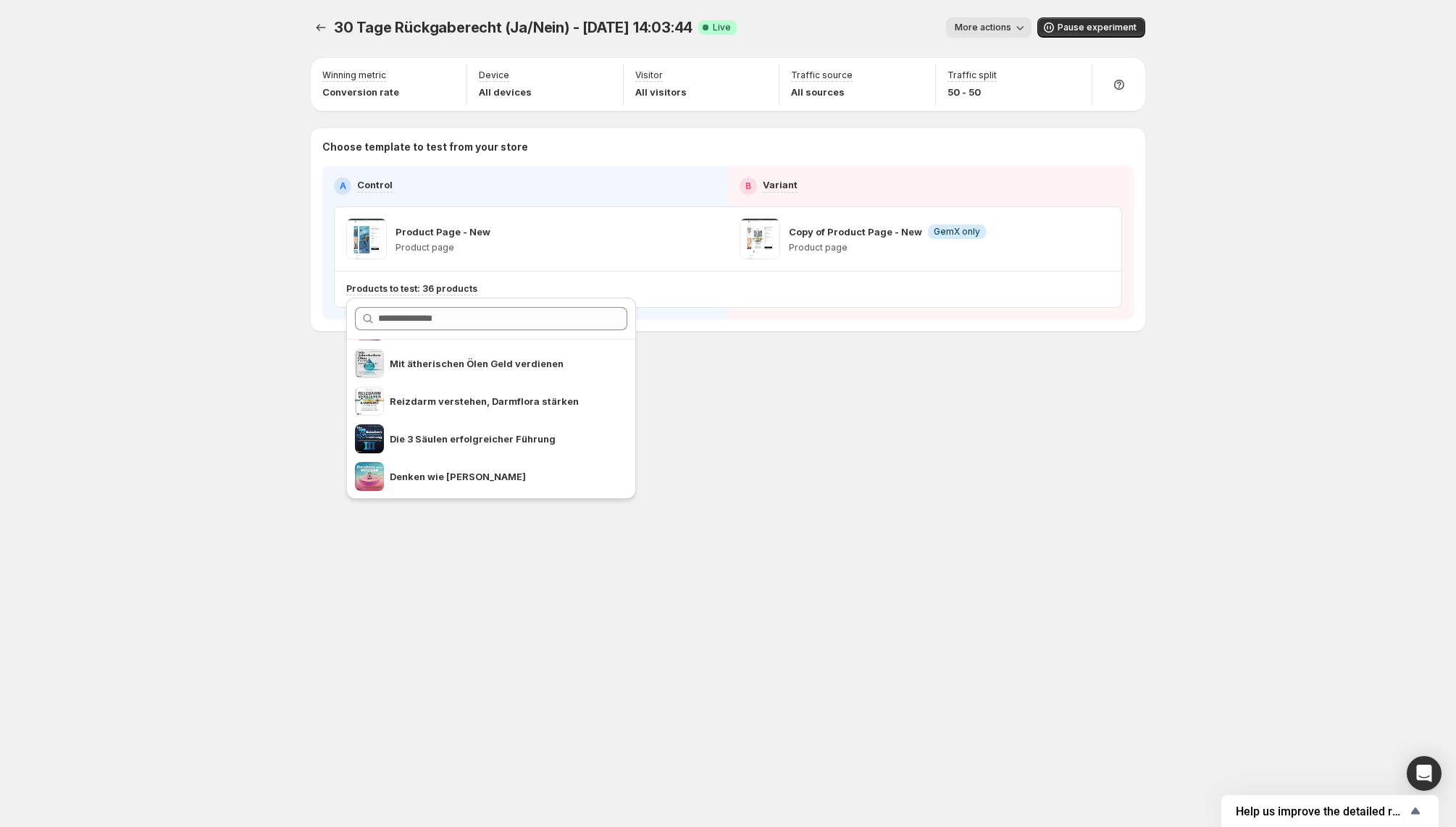
click at [227, 394] on div "30 Tage Rückgaberecht (Ja/Nein) - Oct 1, 14:03:44. This page is ready 30 Tage R…" at bounding box center [728, 414] width 1456 height 827
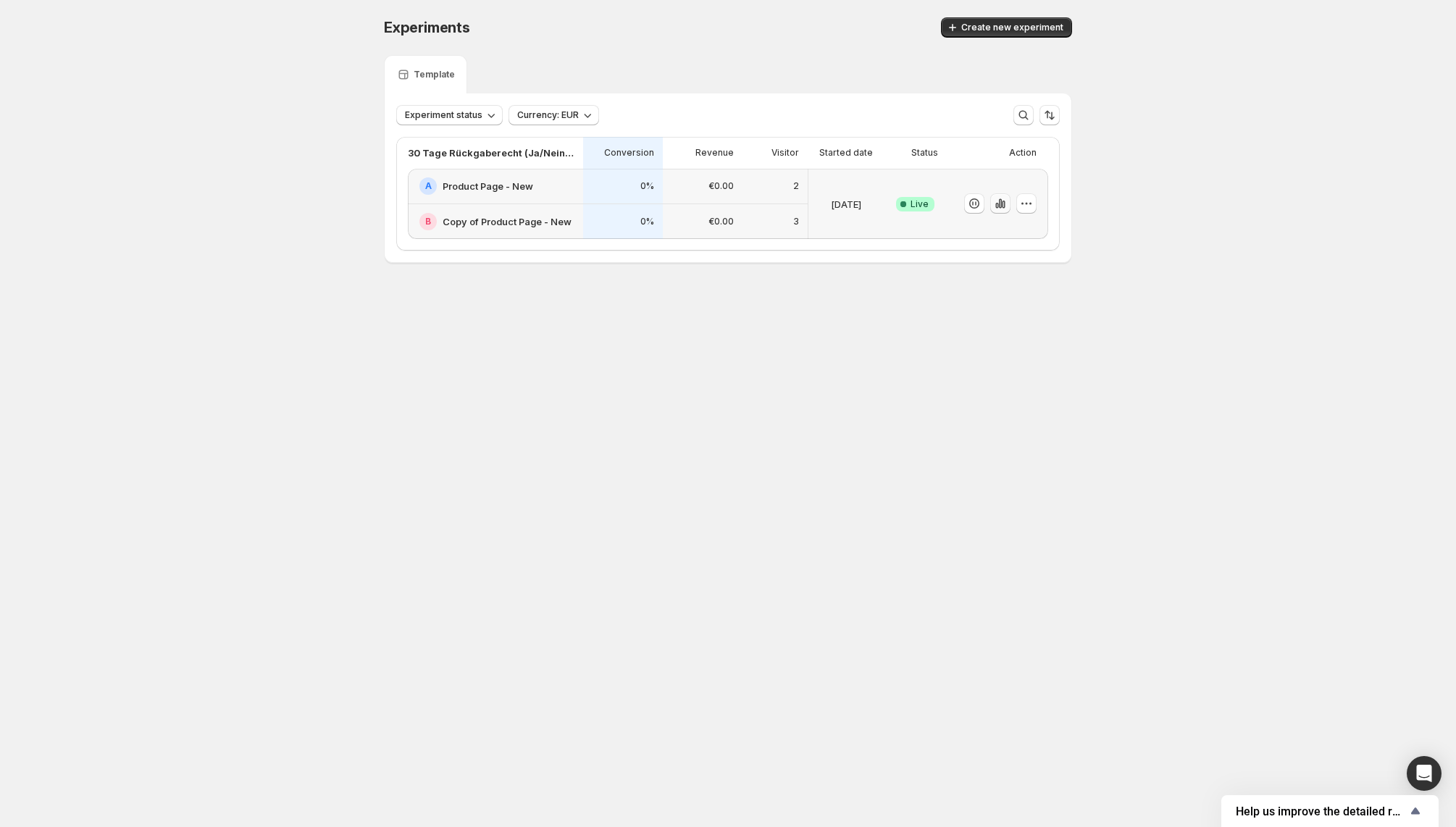
click at [1002, 203] on icon "button" at bounding box center [1000, 203] width 14 height 14
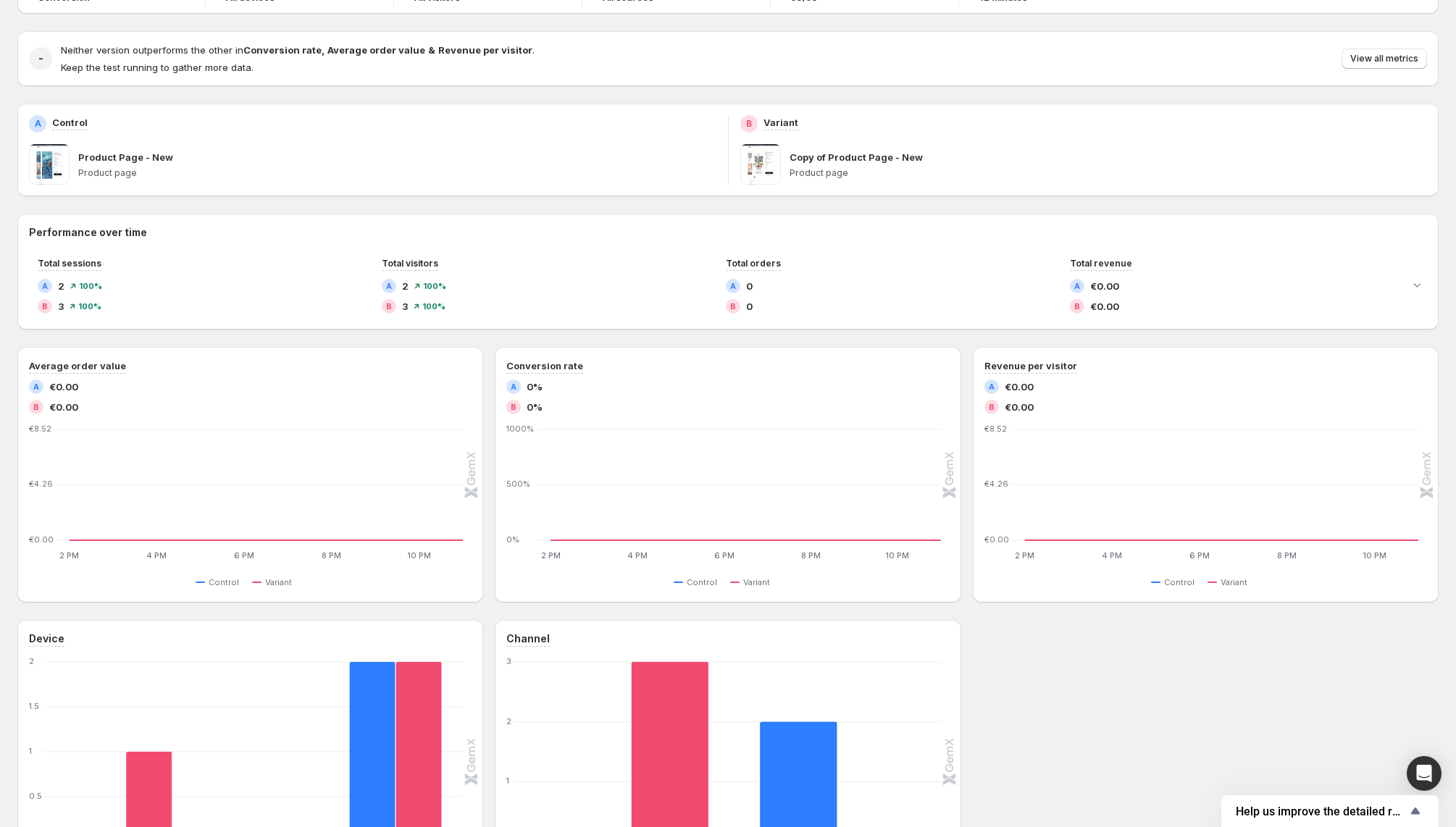
scroll to position [277, 0]
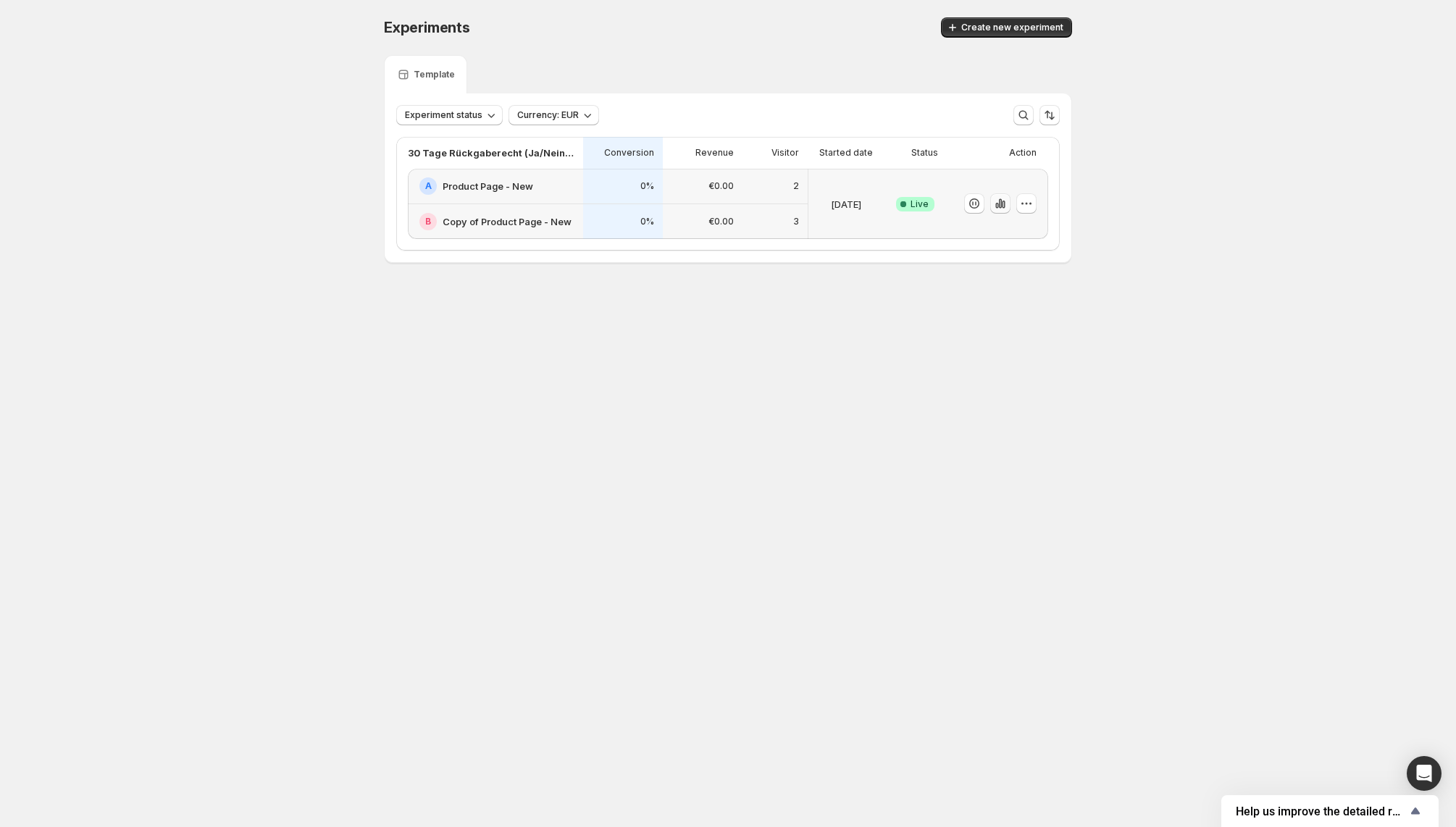
click at [996, 203] on icon "button" at bounding box center [1000, 203] width 14 height 14
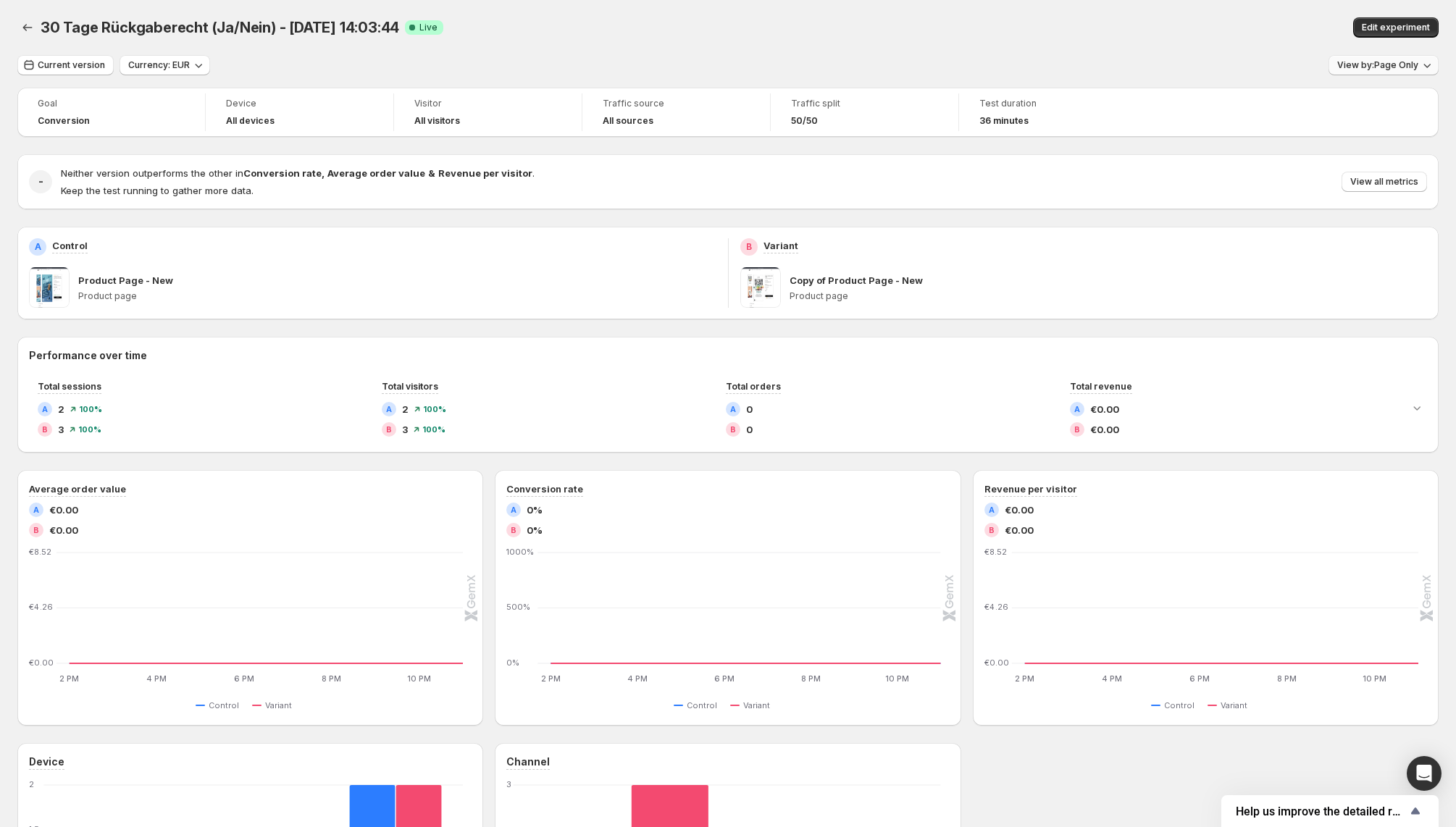
click at [1394, 66] on span "View by: Page Only" at bounding box center [1377, 64] width 81 height 11
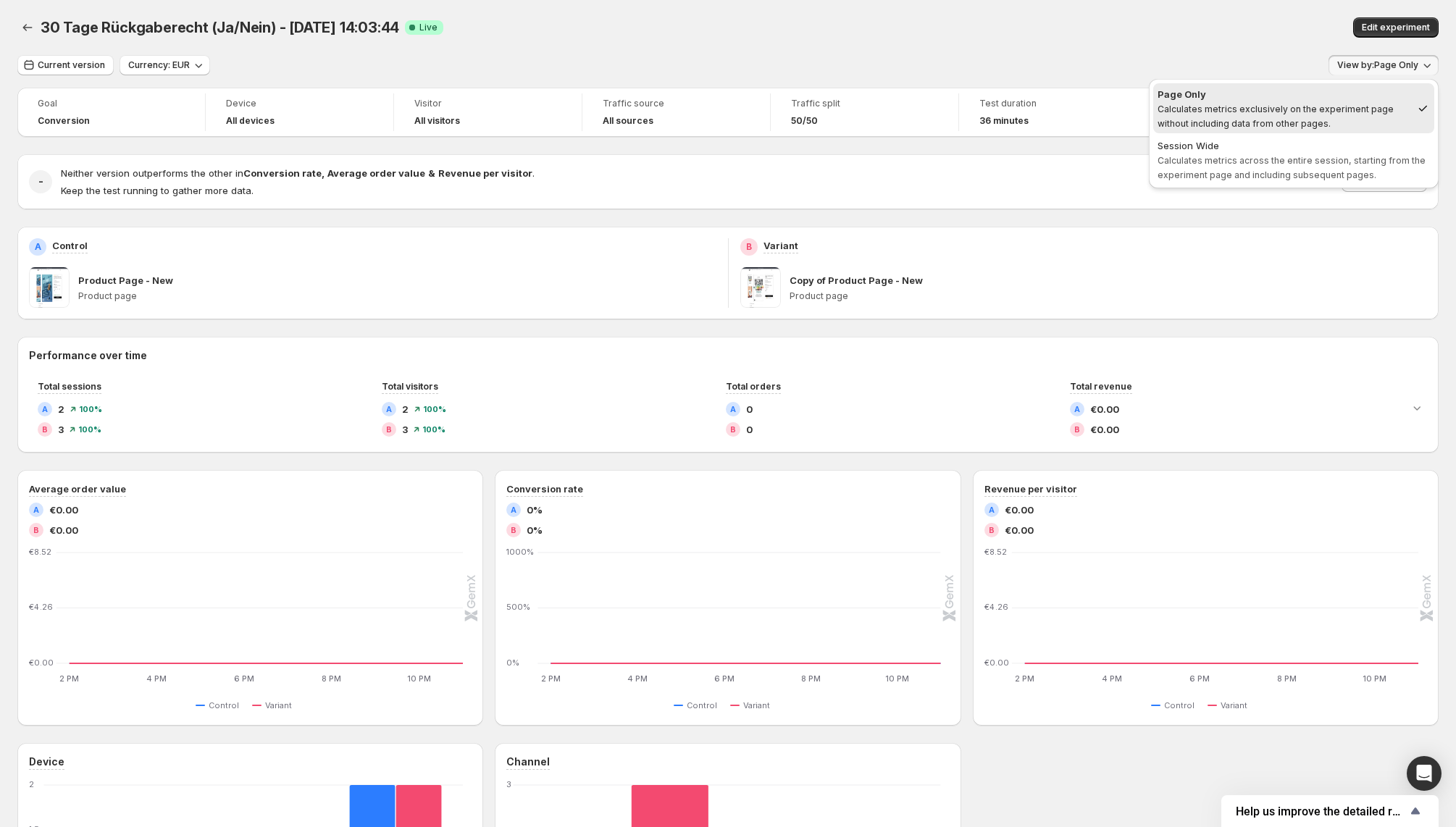
click at [1235, 26] on div "Edit experiment" at bounding box center [1170, 27] width 538 height 20
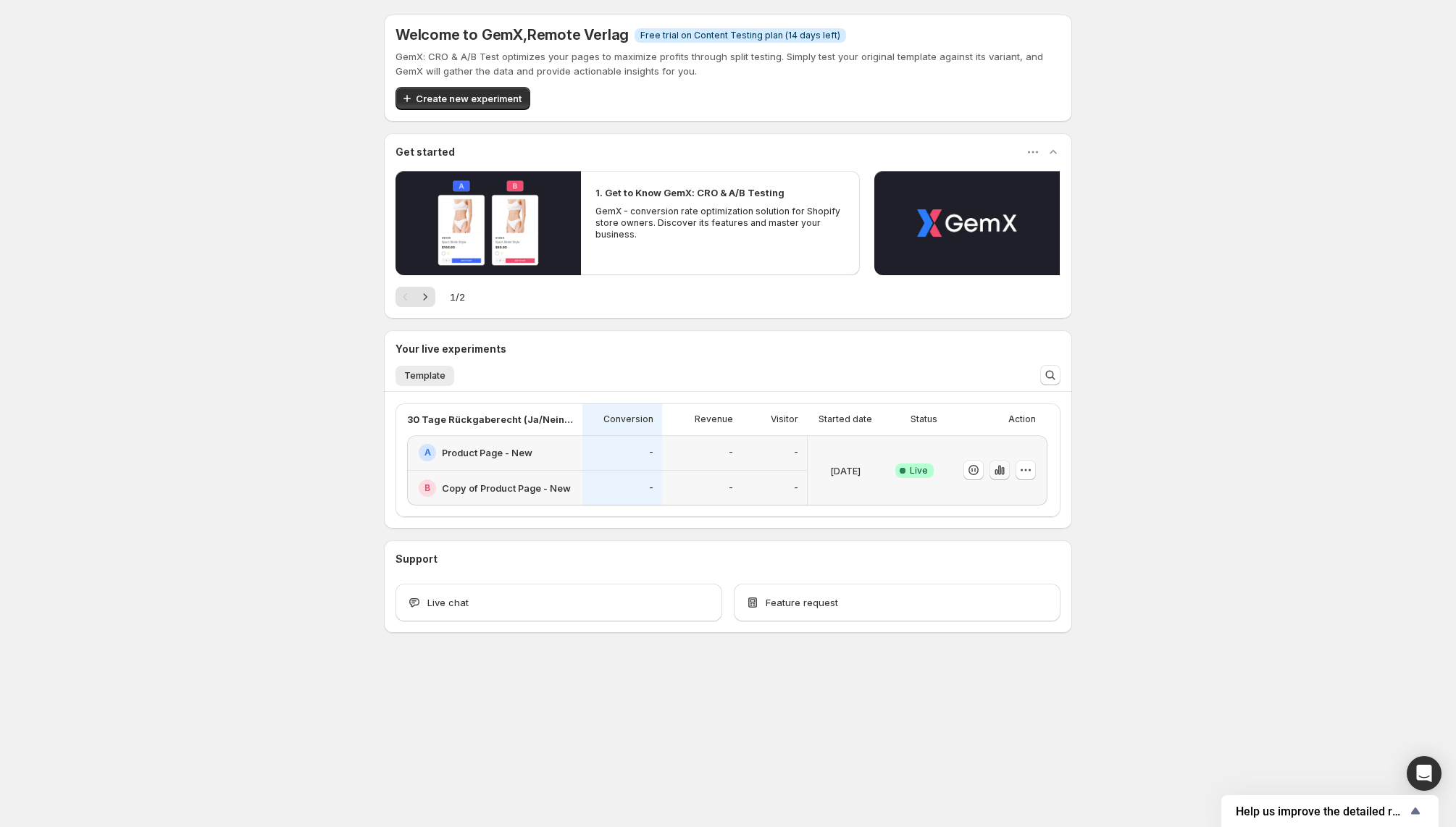
click at [1001, 468] on icon "button" at bounding box center [999, 470] width 14 height 14
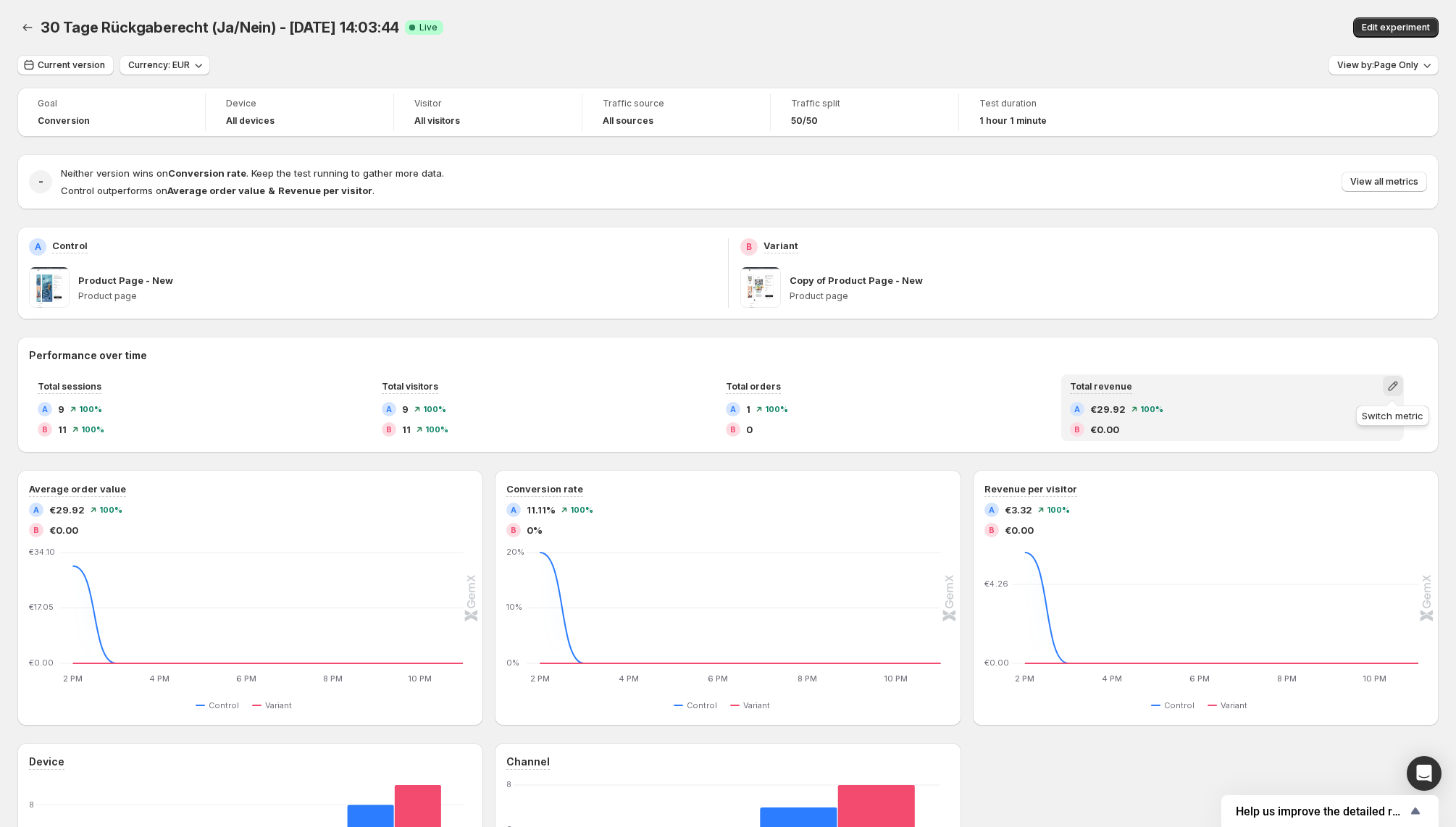
click at [1392, 386] on icon "button" at bounding box center [1392, 386] width 14 height 14
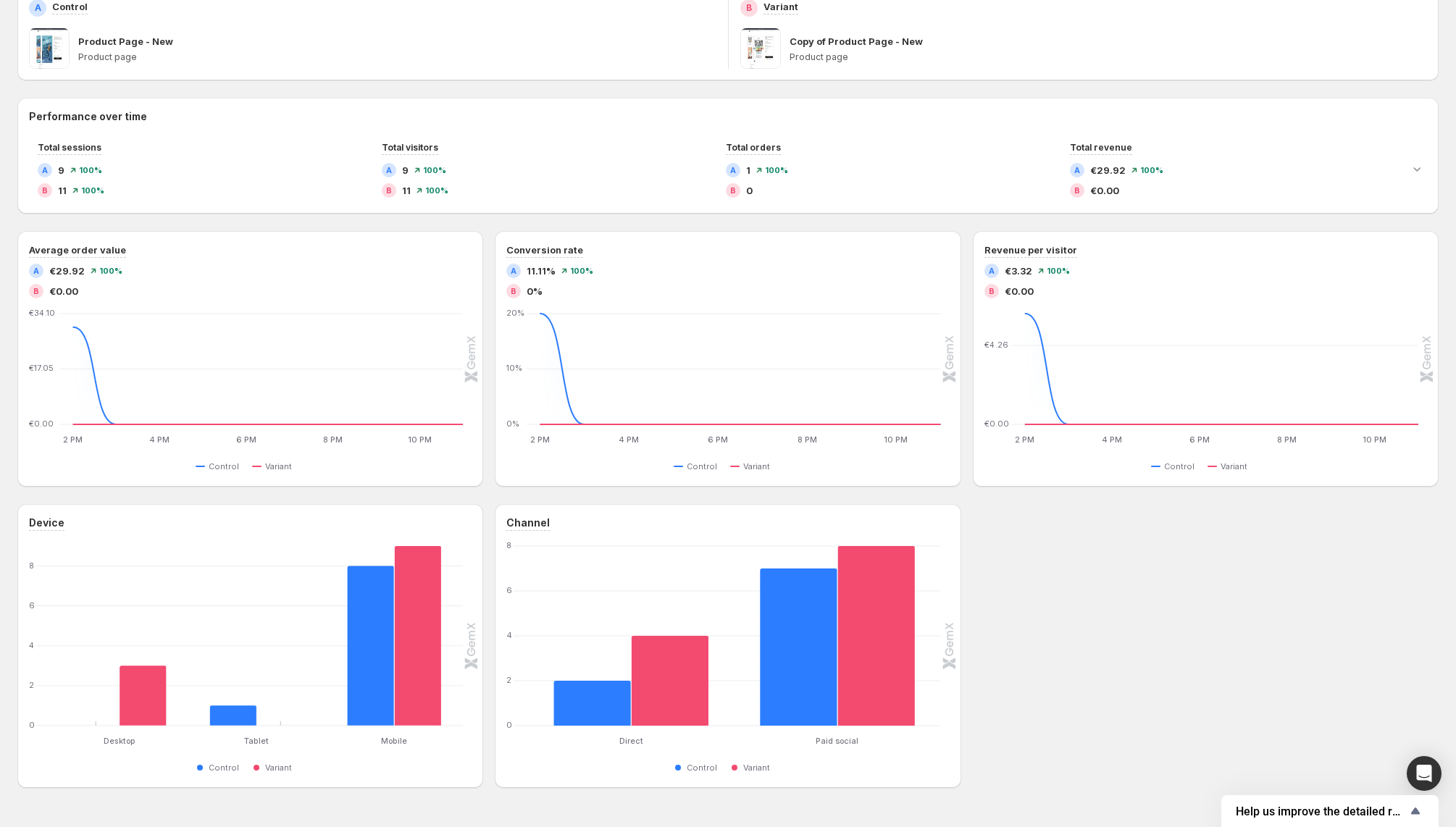
scroll to position [277, 0]
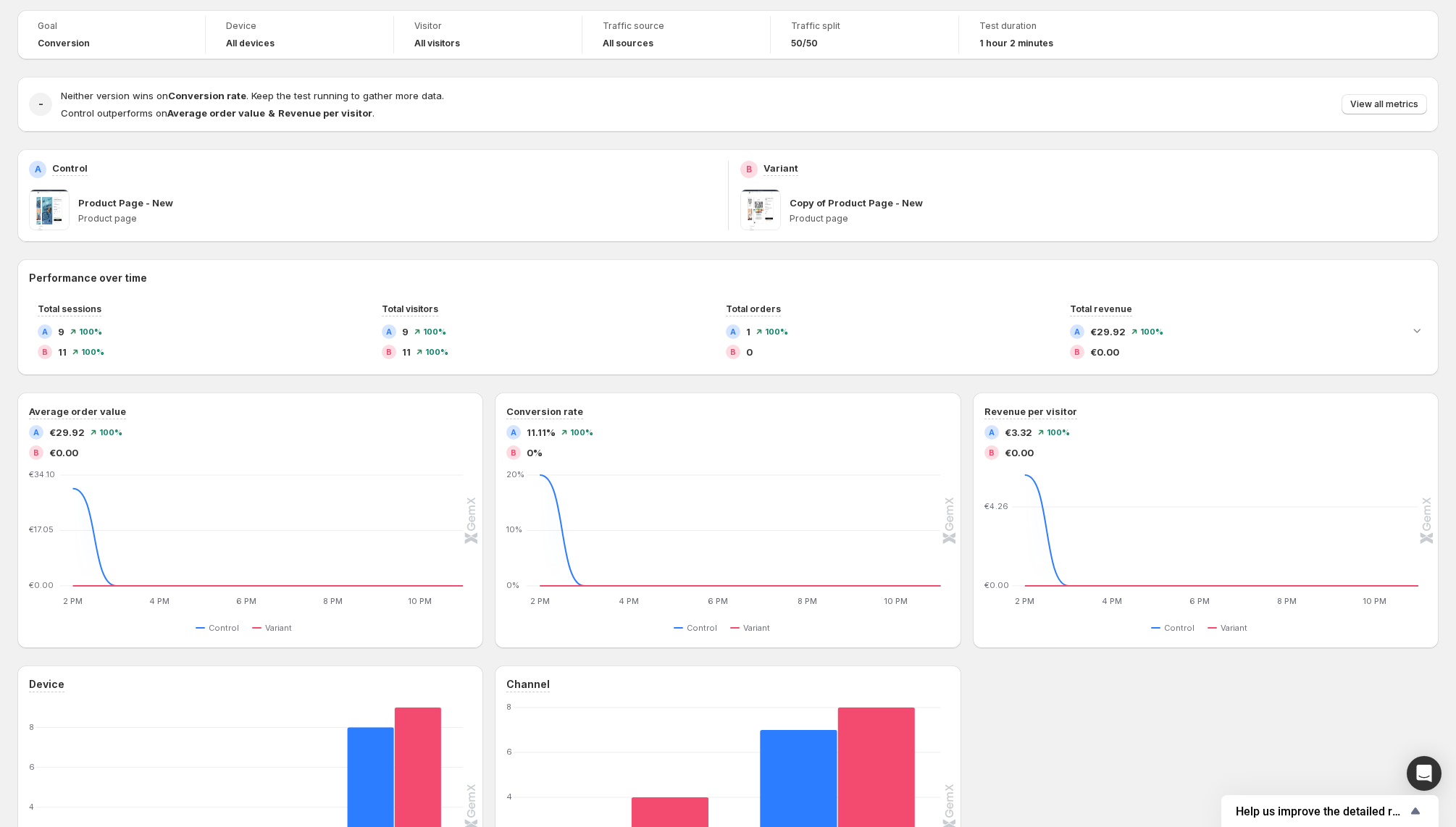
scroll to position [37, 0]
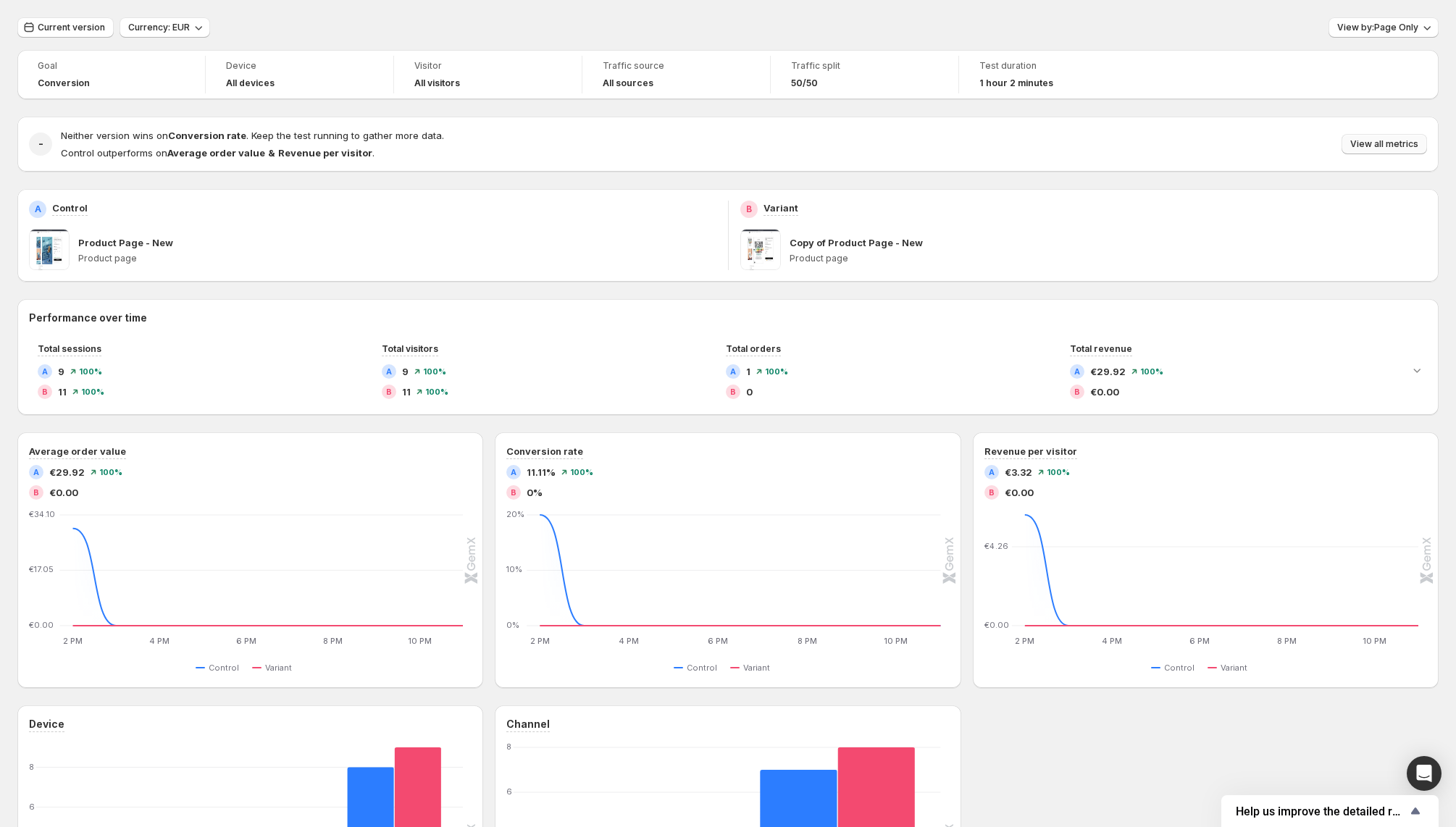
click at [1366, 147] on span "View all metrics" at bounding box center [1383, 144] width 68 height 11
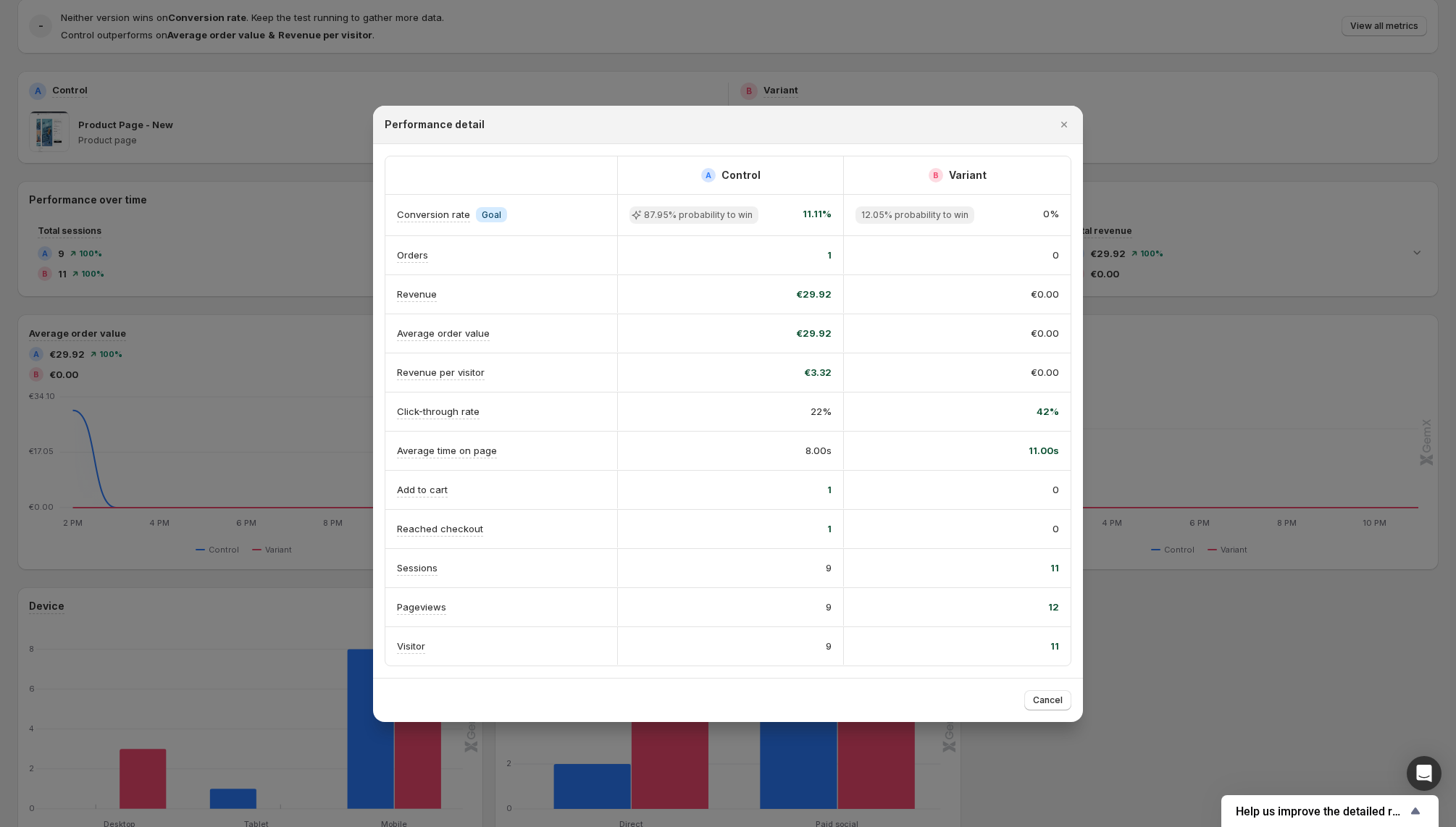
scroll to position [0, 0]
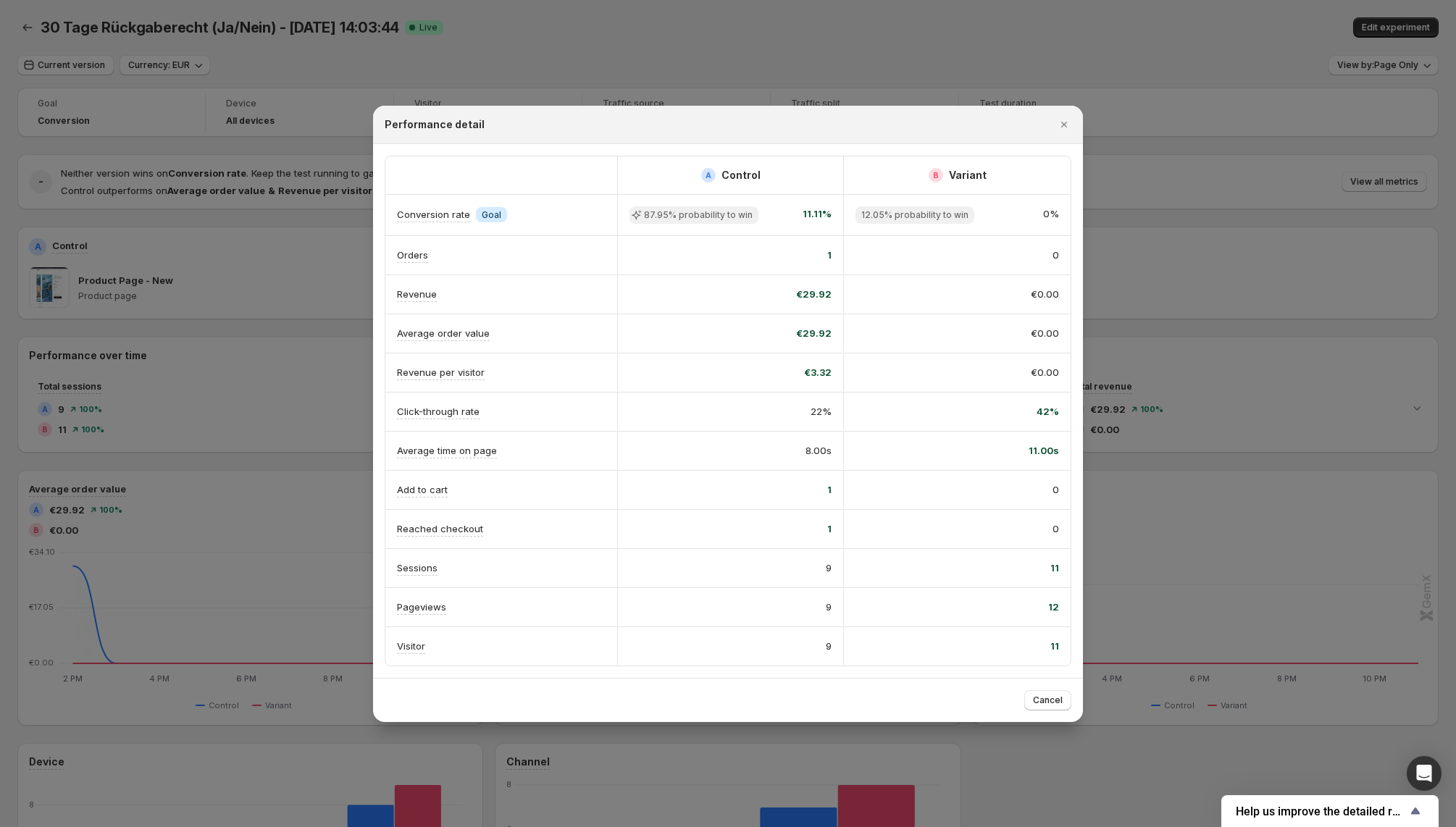
click at [636, 217] on icon ":r3:" at bounding box center [636, 215] width 14 height 14
click at [1065, 124] on icon "Close" at bounding box center [1063, 124] width 14 height 14
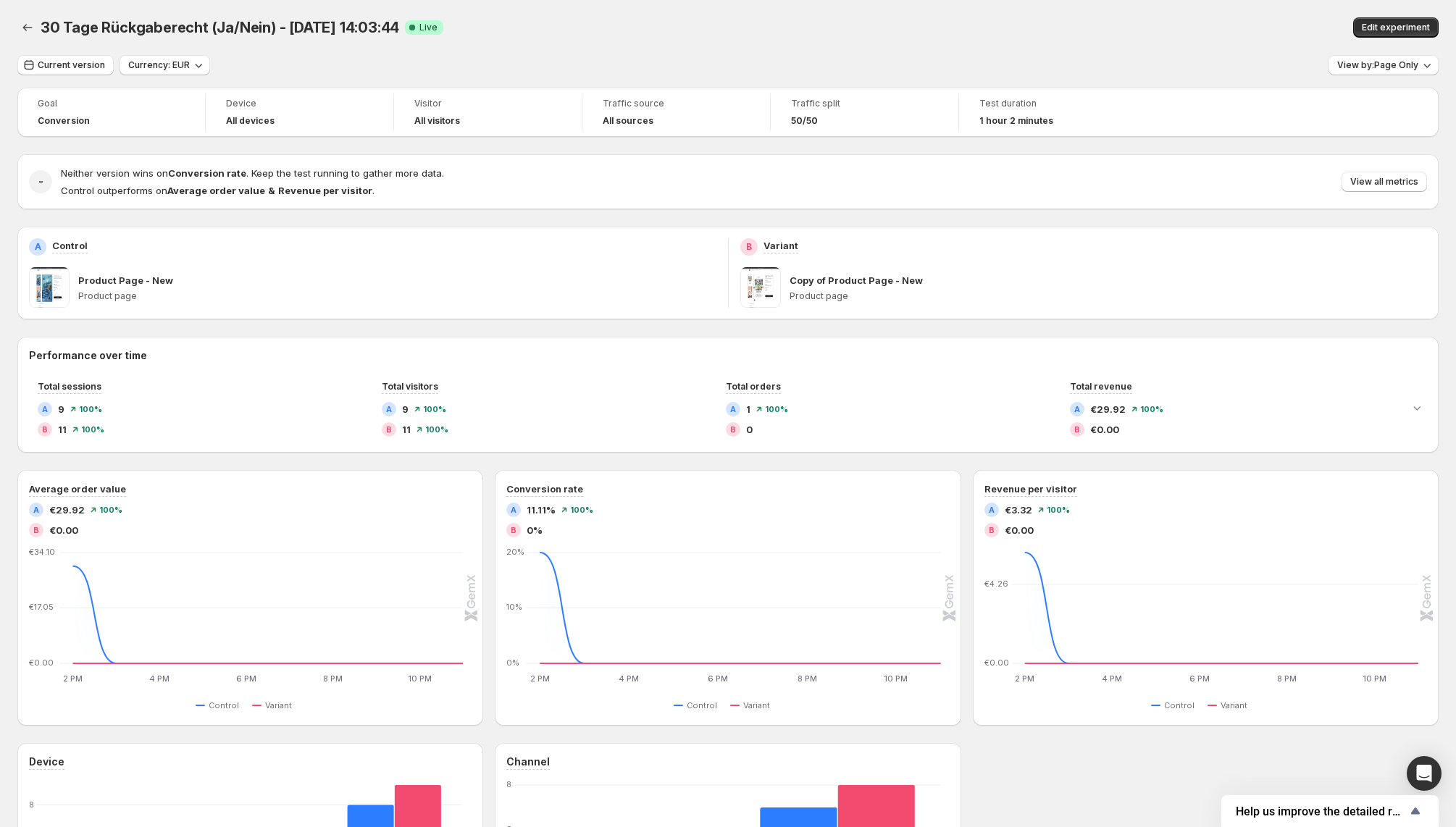
scroll to position [37, 0]
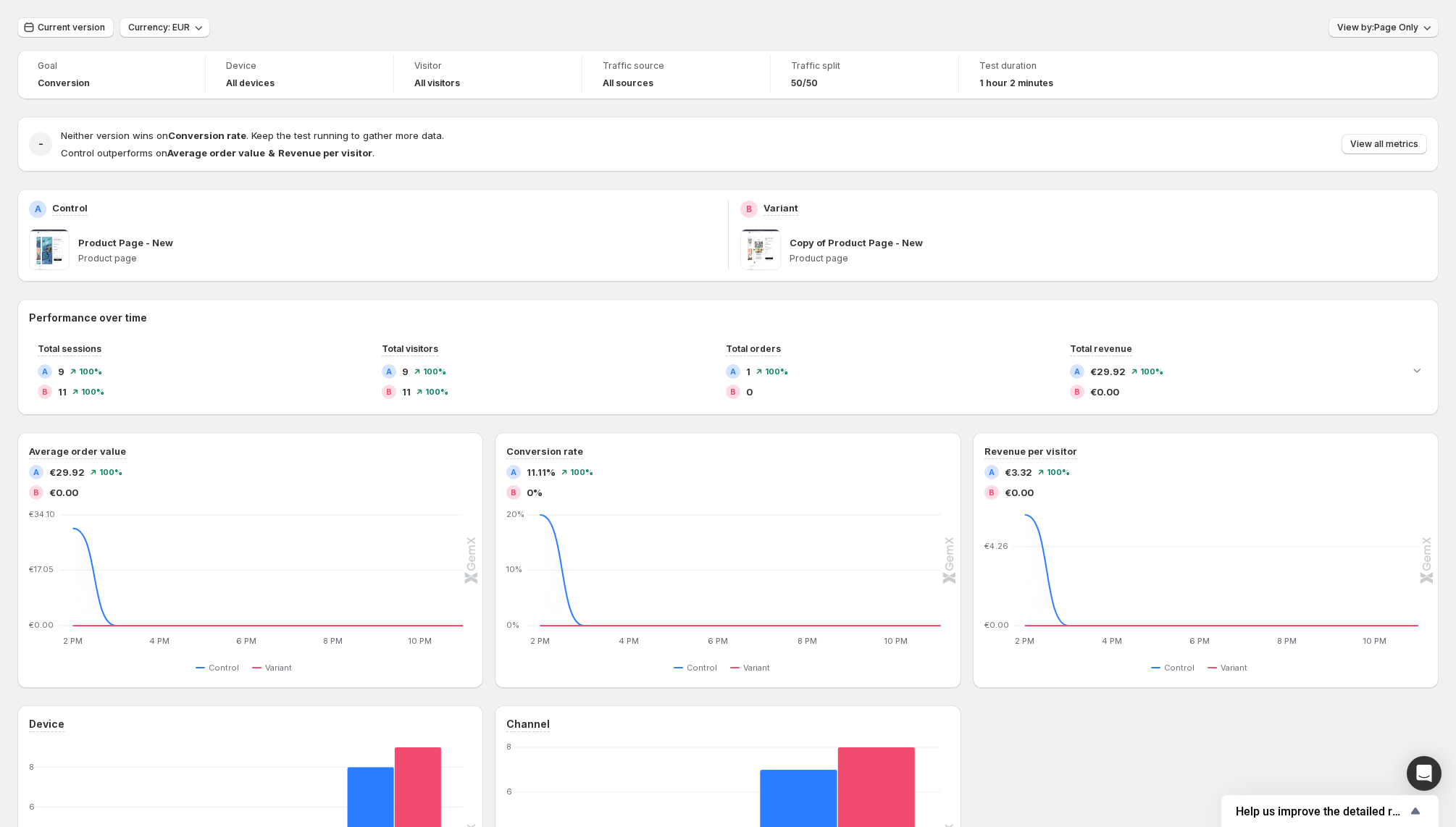
click at [1371, 24] on span "View by: Page Only" at bounding box center [1377, 27] width 81 height 11
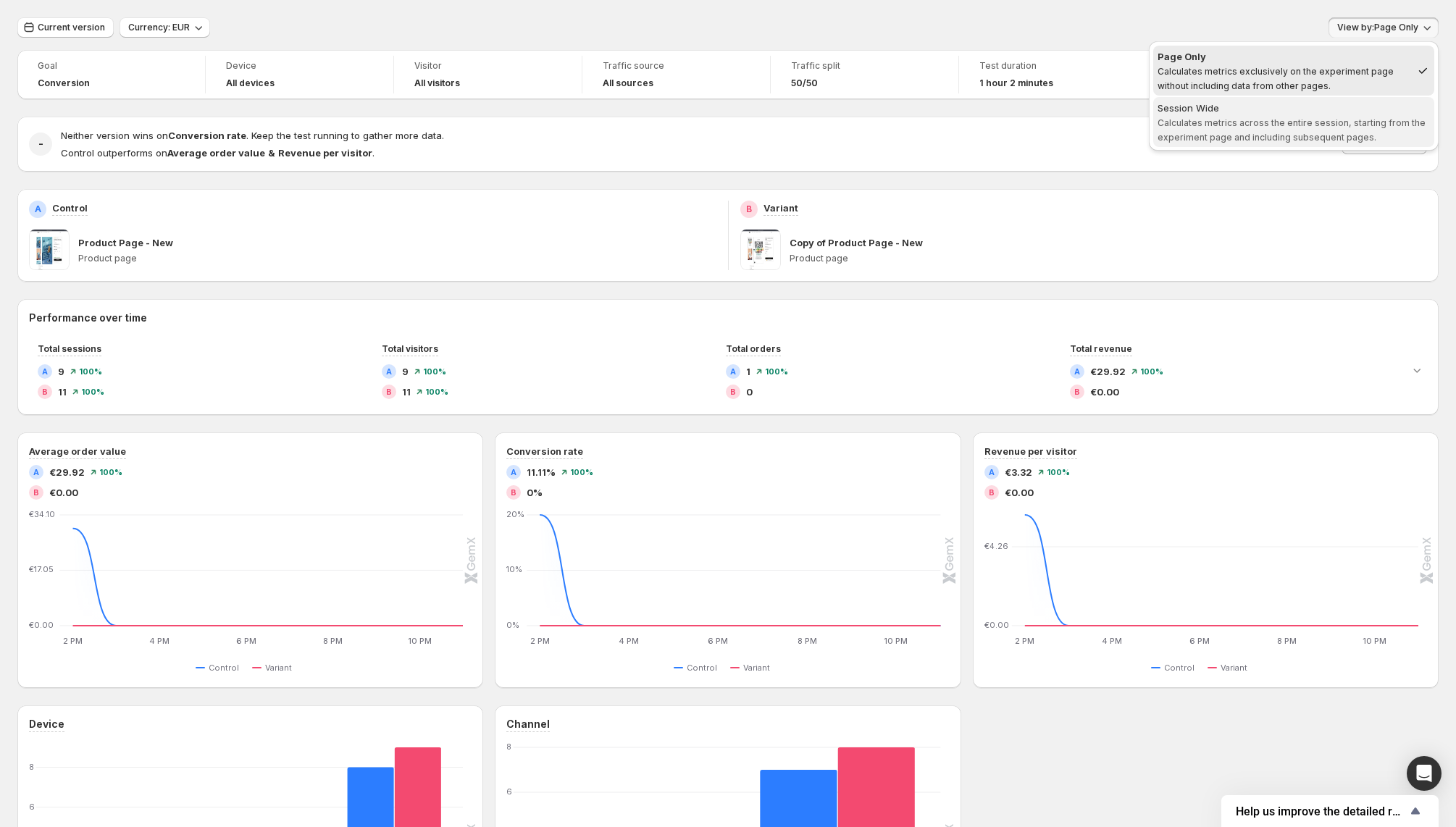
click at [1323, 114] on span "Session Wide Calculates metrics across the entire session, starting from the ex…" at bounding box center [1294, 123] width 272 height 43
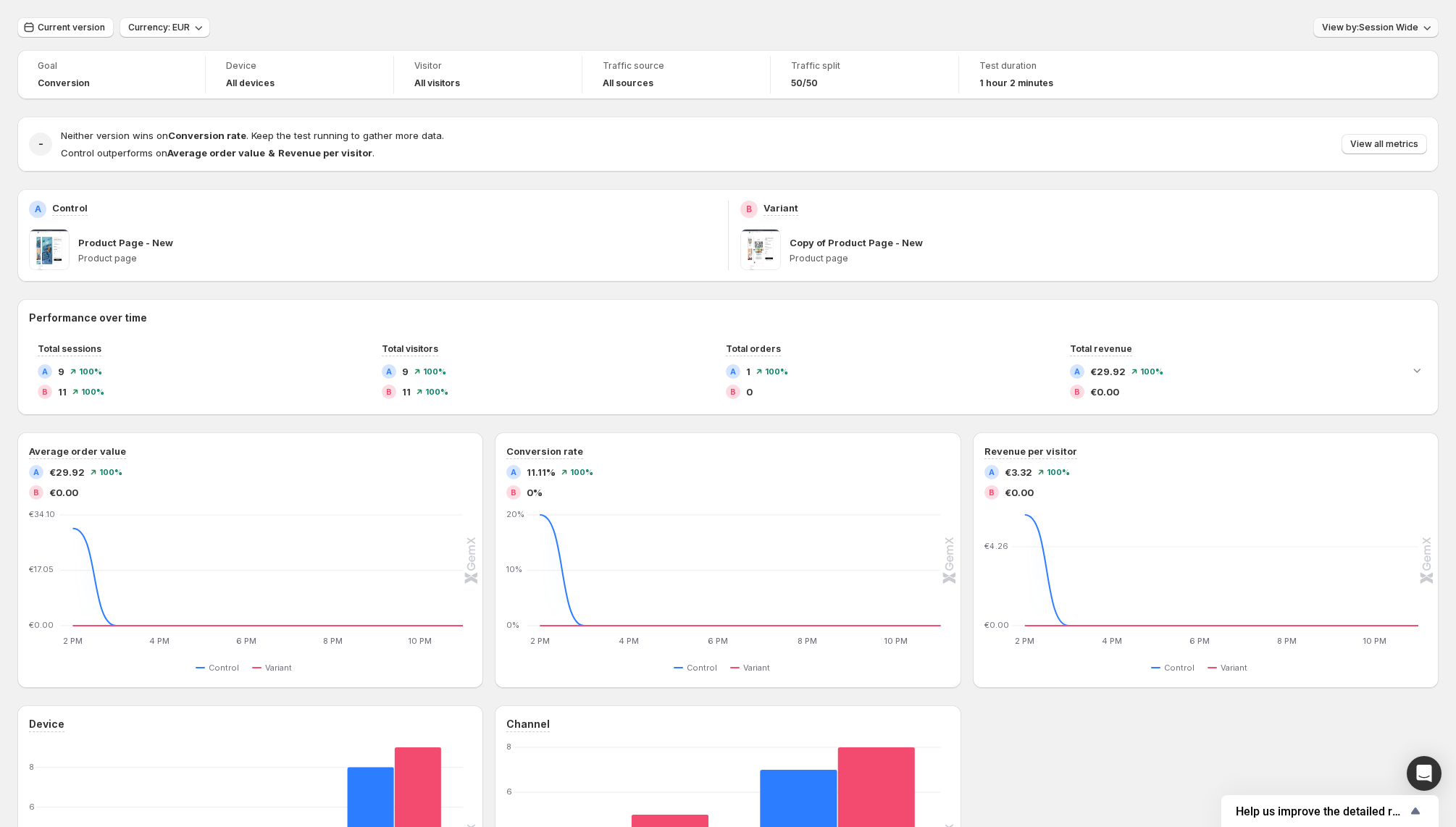
click at [1380, 28] on span "View by: Session Wide" at bounding box center [1369, 27] width 96 height 11
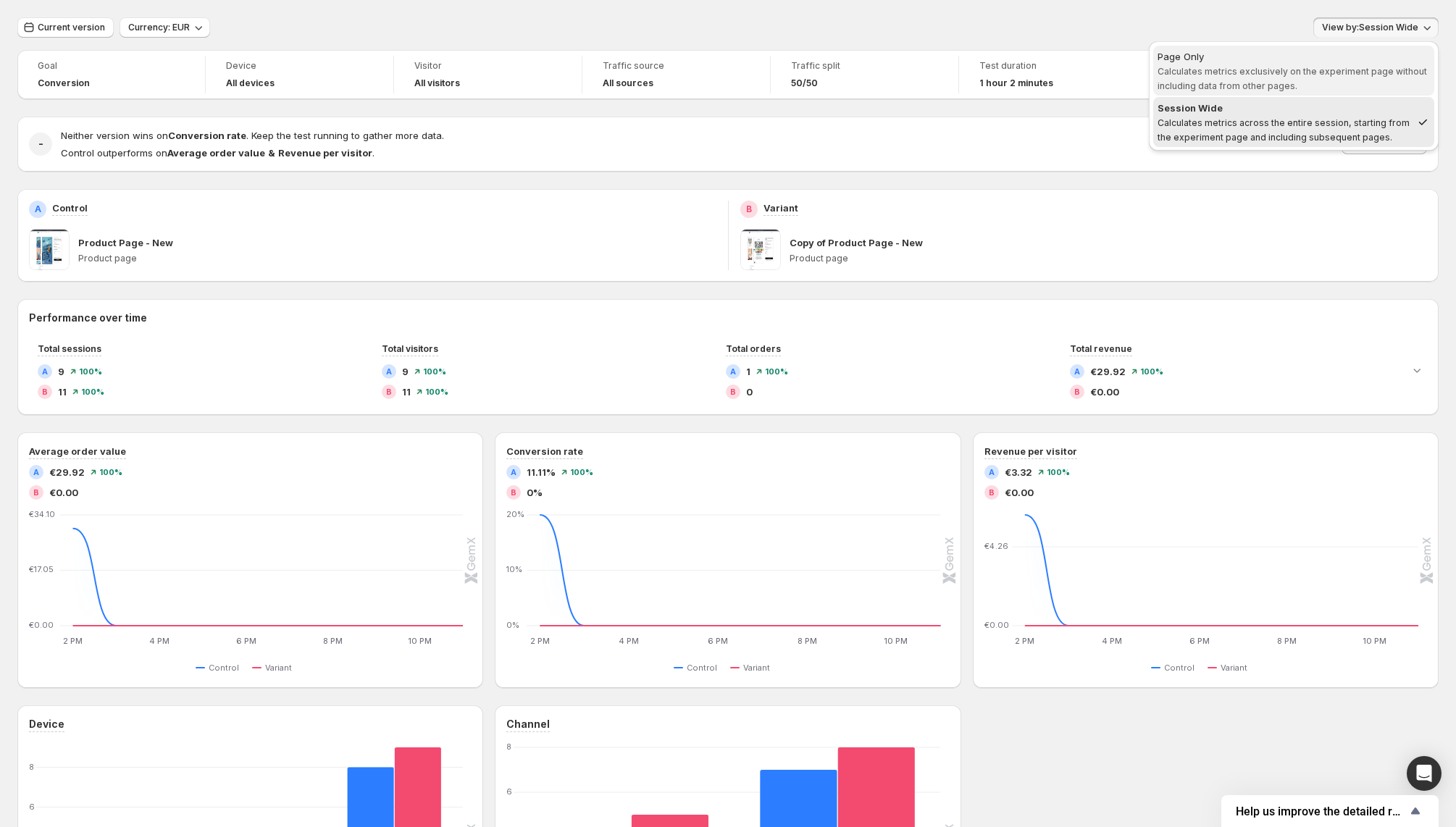
click at [1338, 71] on span "Calculates metrics exclusively on the experiment page without including data fr…" at bounding box center [1292, 79] width 269 height 25
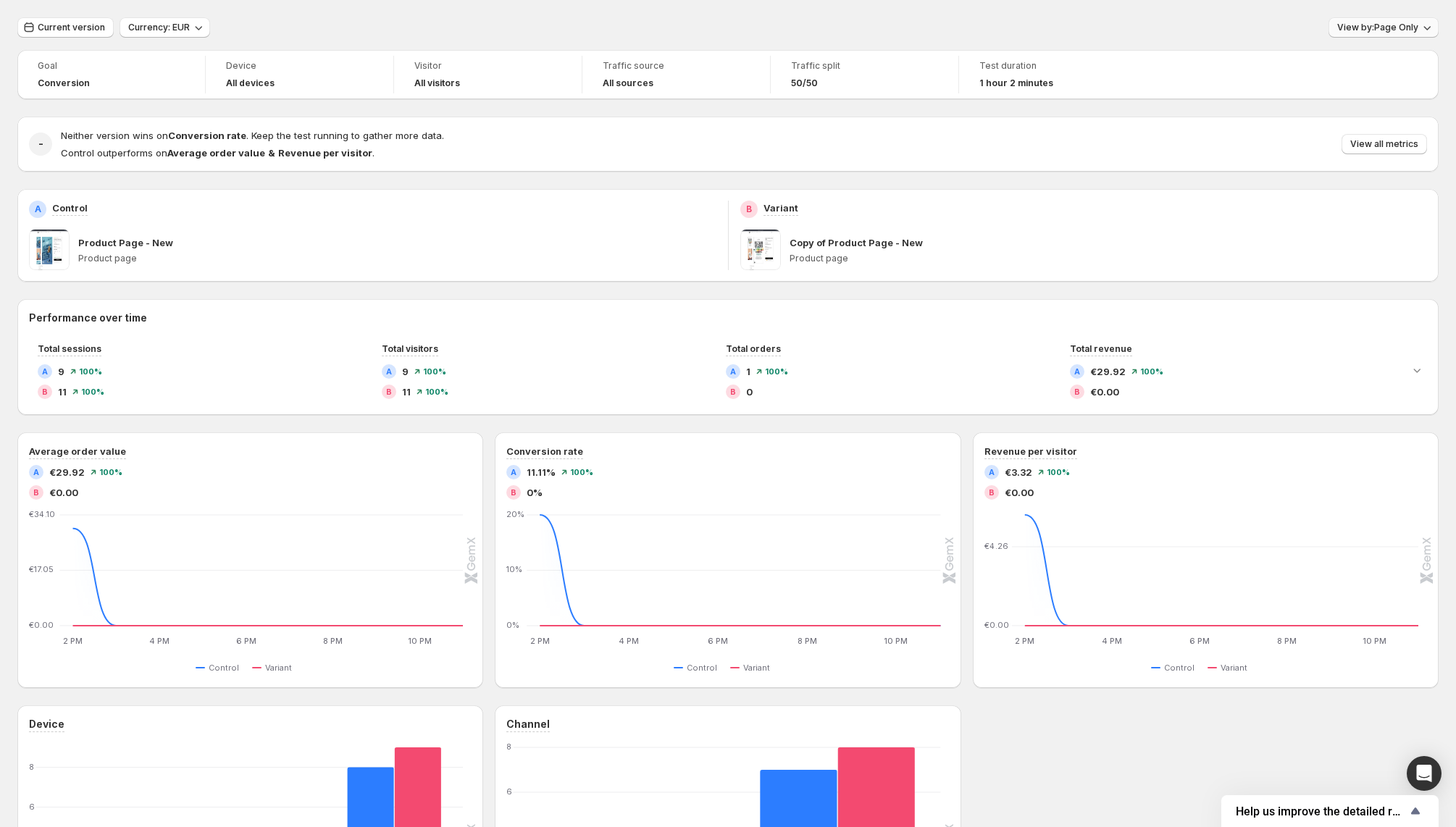
click at [1394, 22] on span "View by: Page Only" at bounding box center [1377, 27] width 81 height 11
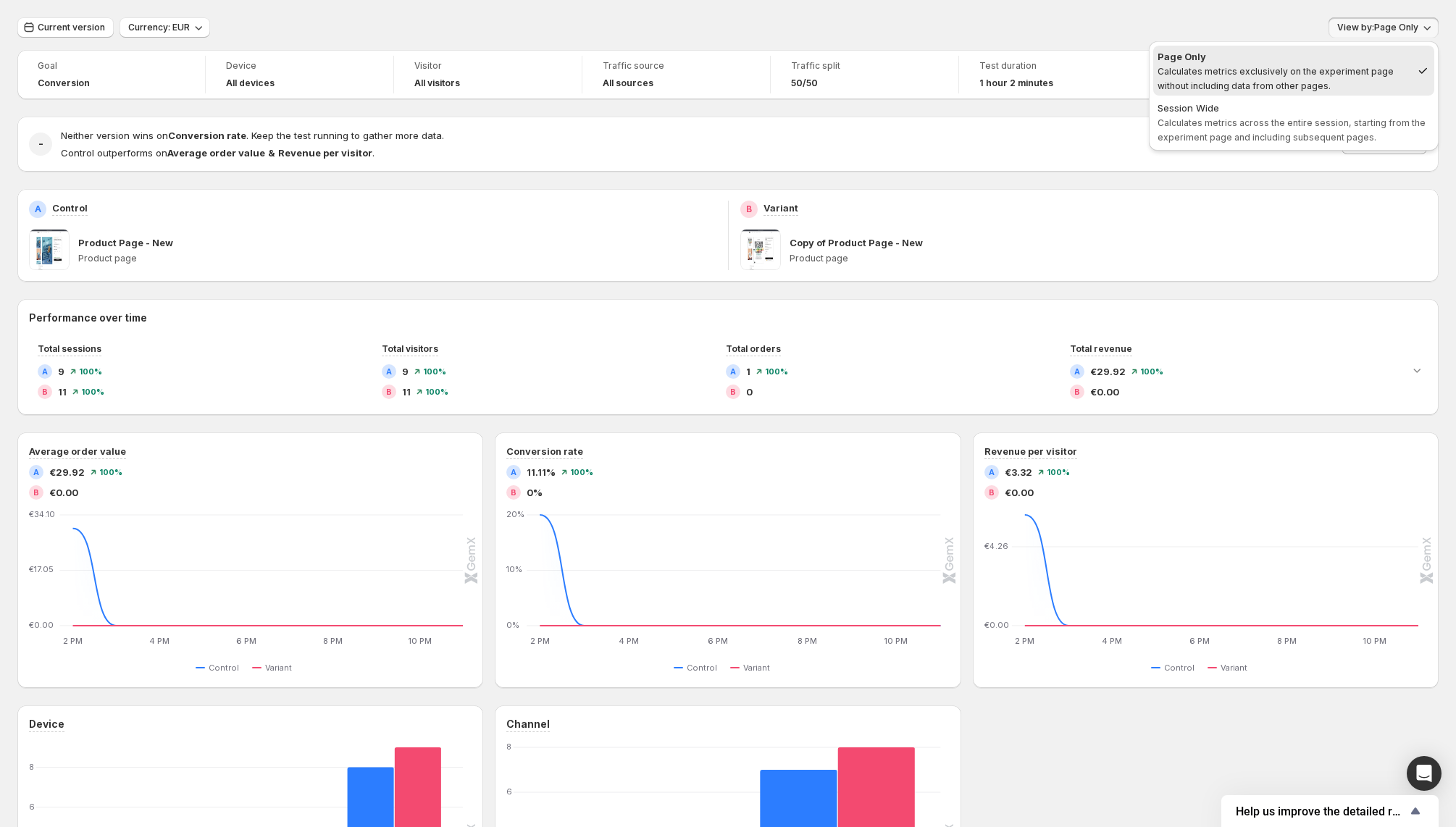
click at [1360, 60] on div "Page Only" at bounding box center [1284, 56] width 254 height 14
